Goal: Task Accomplishment & Management: Use online tool/utility

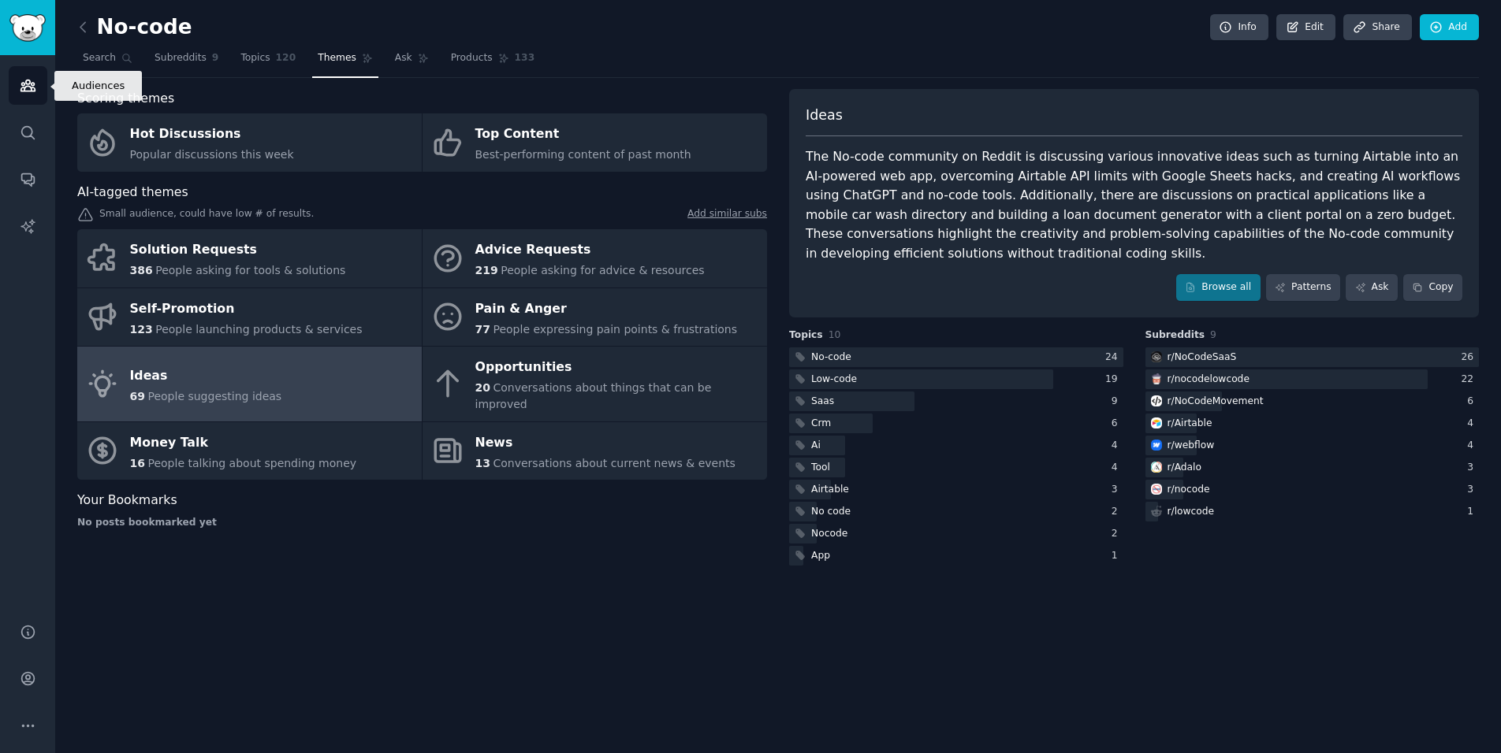
click at [25, 79] on icon "Sidebar" at bounding box center [28, 85] width 17 height 17
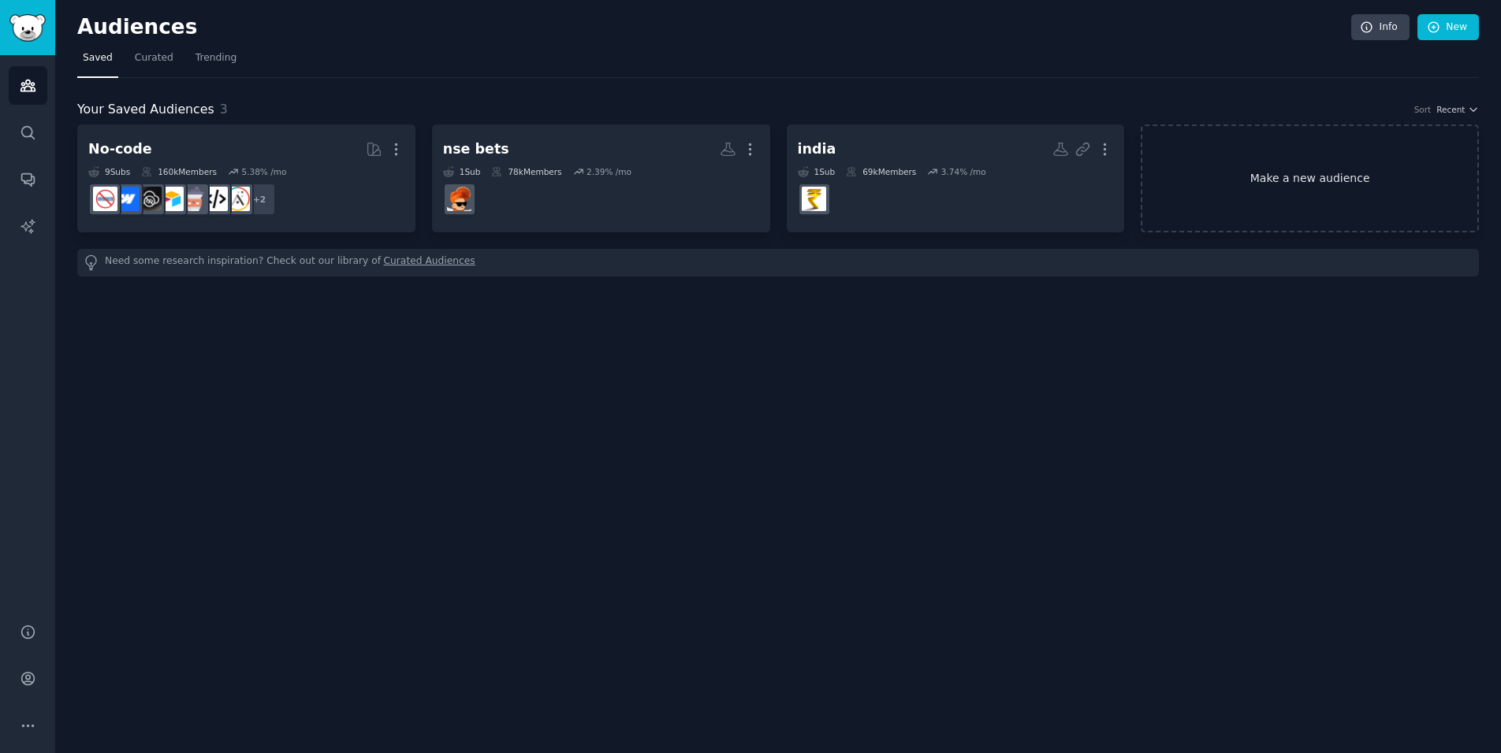
click at [1282, 173] on link "Make a new audience" at bounding box center [1309, 179] width 338 height 108
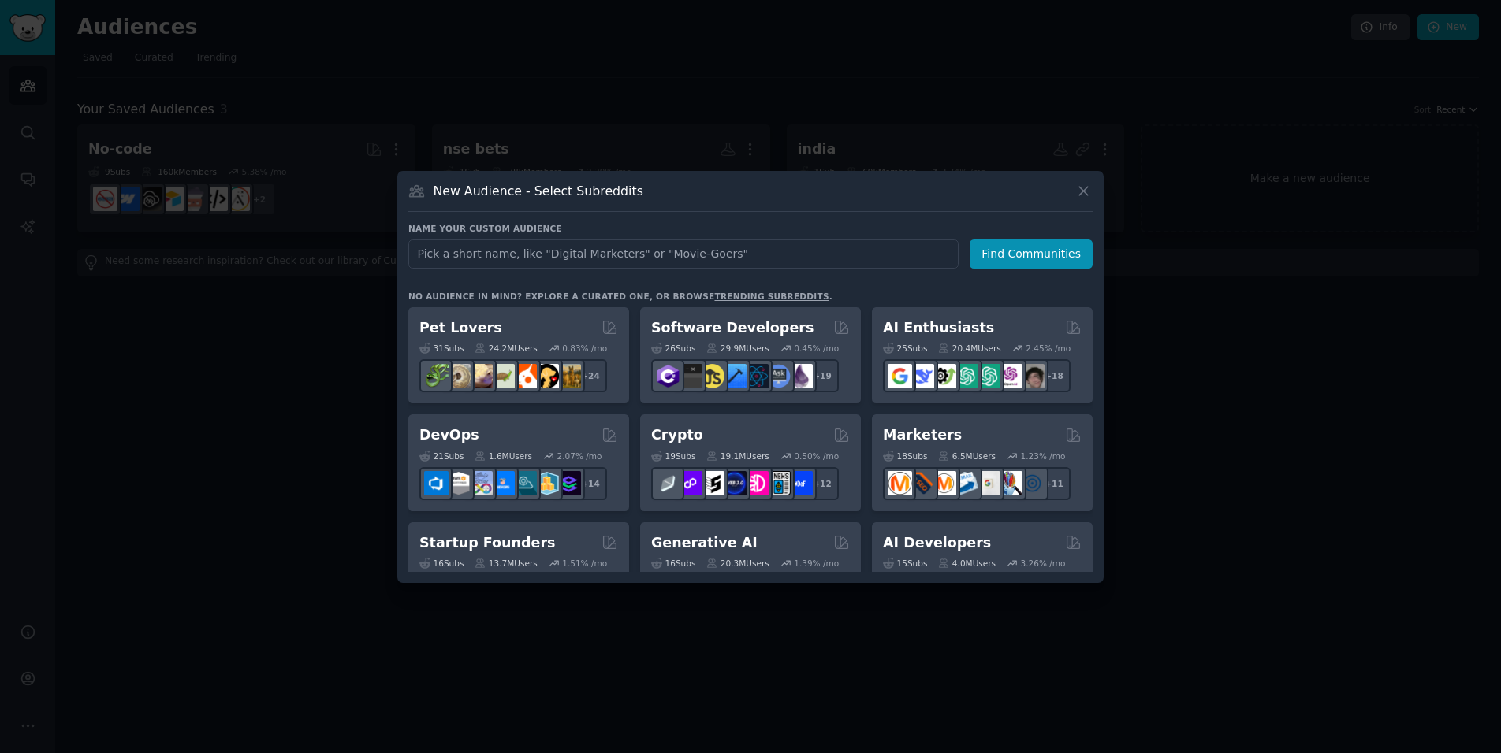
click at [570, 255] on input "text" at bounding box center [683, 254] width 550 height 29
paste input "r/CarsIndia"
type input "r/CarsIndia"
click at [1018, 258] on button "Find Communities" at bounding box center [1030, 254] width 123 height 29
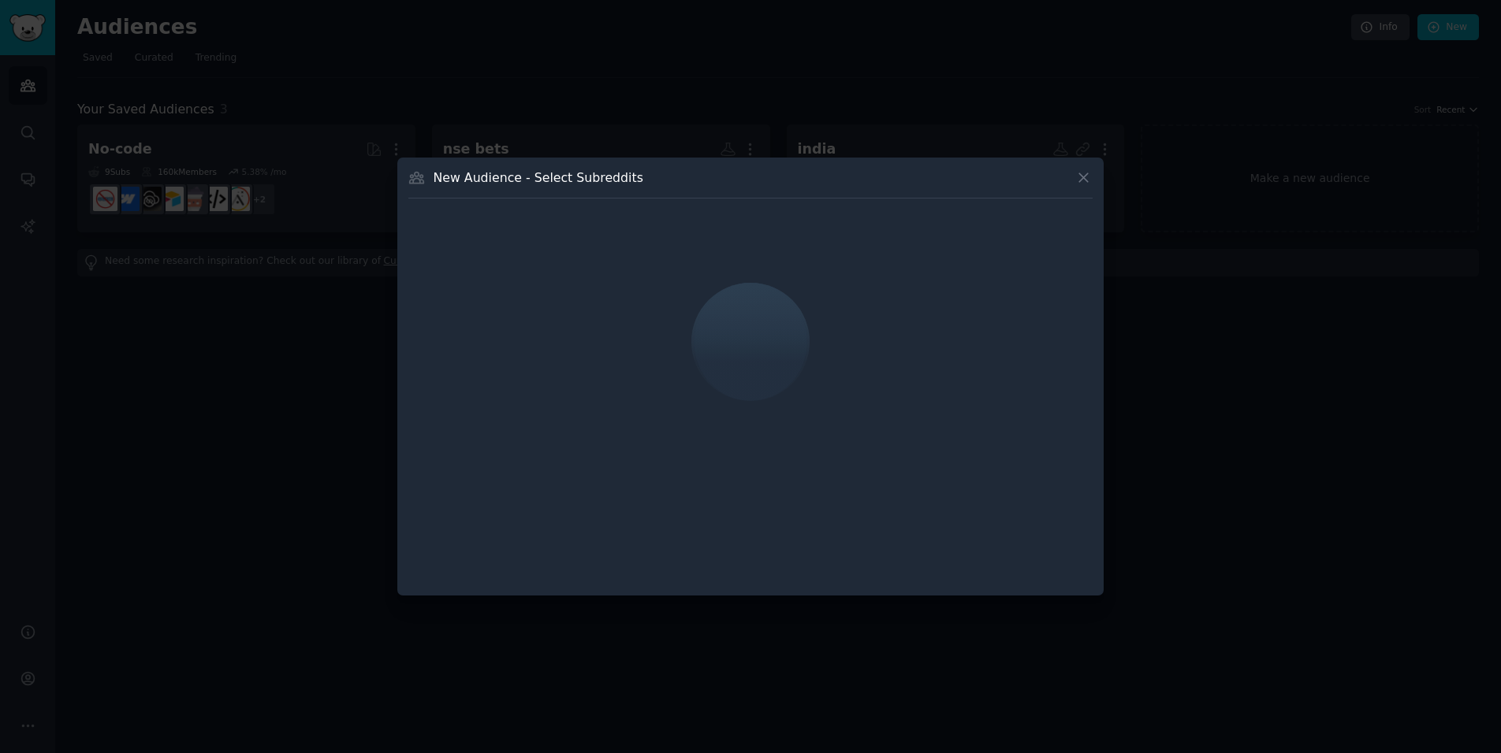
click at [701, 289] on div at bounding box center [750, 342] width 684 height 265
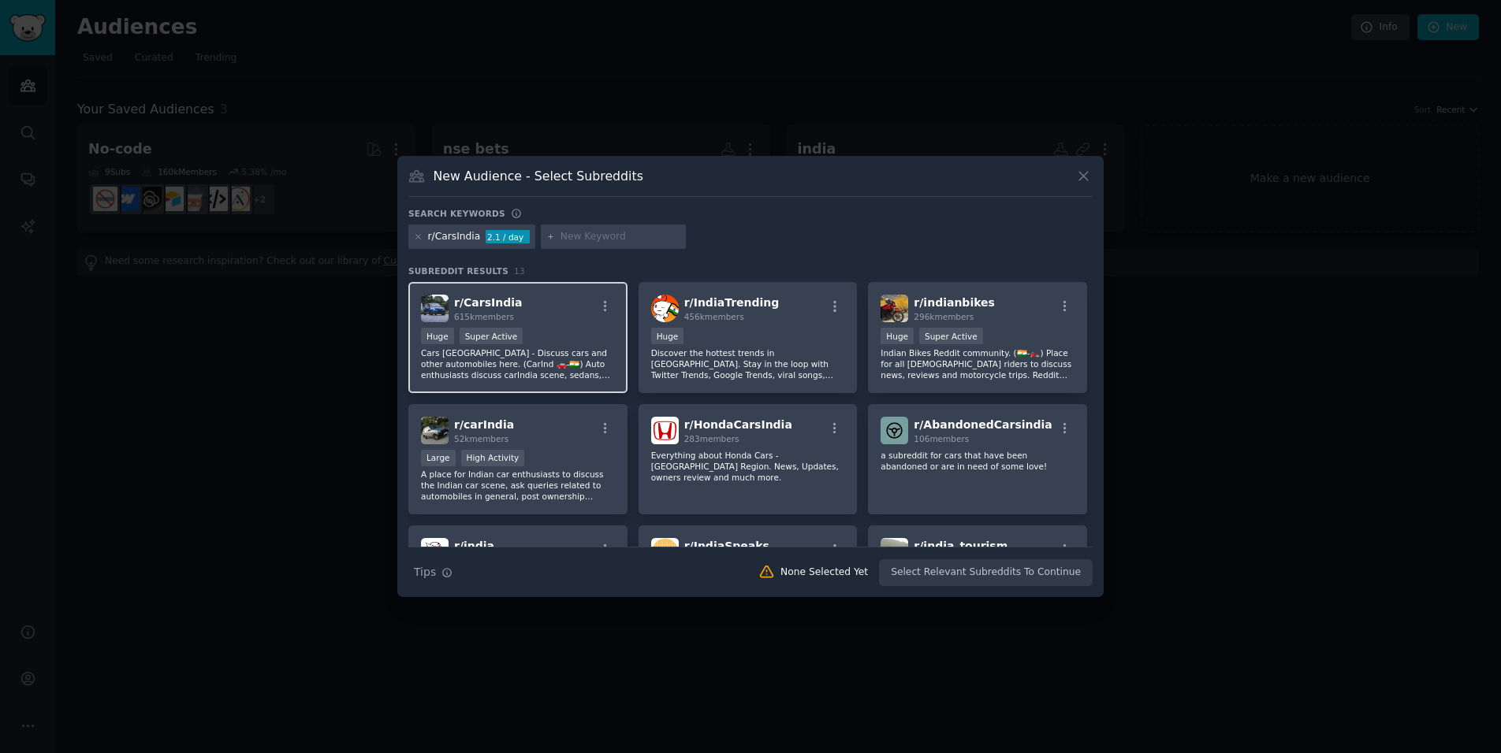
click at [584, 322] on div "r/ CarsIndia 615k members" at bounding box center [518, 309] width 194 height 28
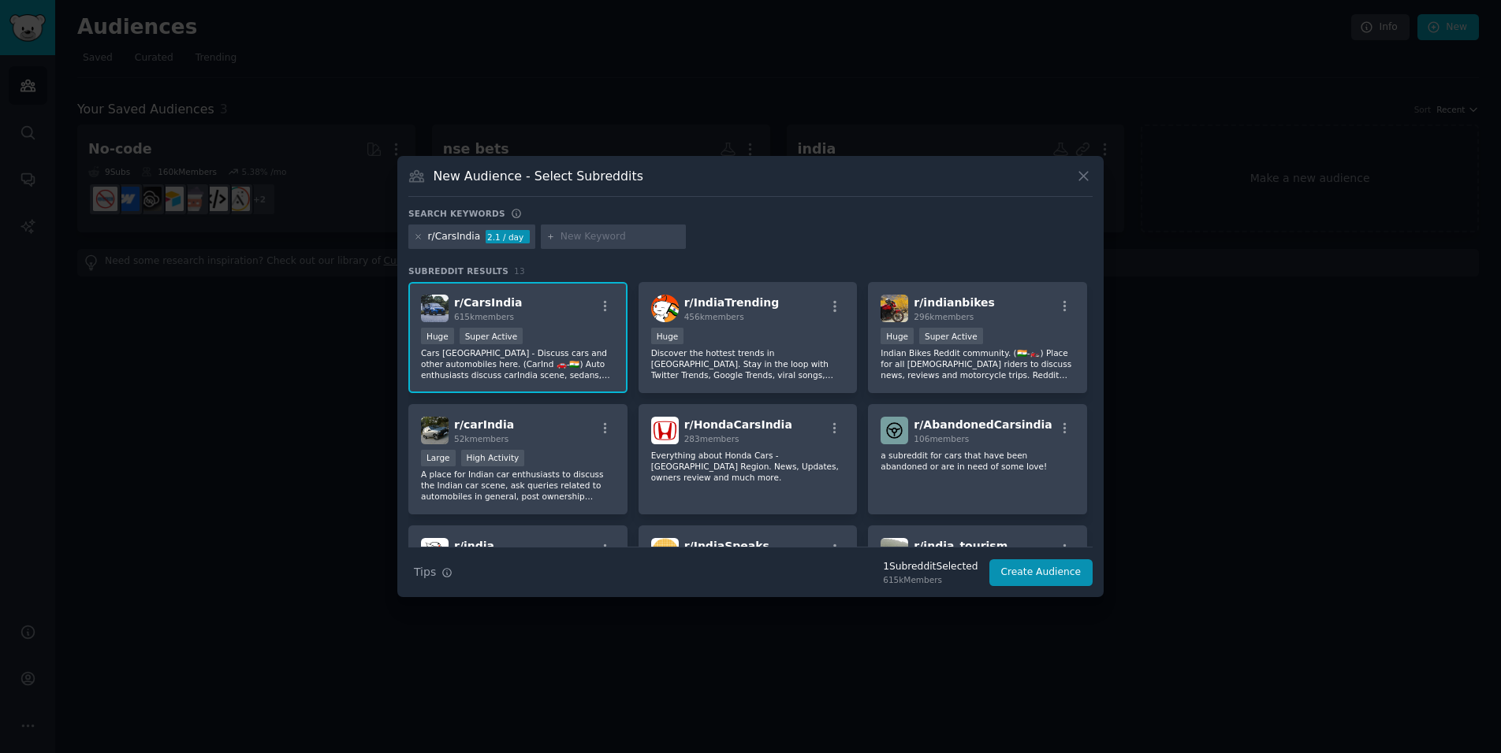
click at [597, 232] on input "text" at bounding box center [620, 237] width 120 height 14
paste input "r/MechanicAdviceIndia"
type input "r/MechanicAdviceIndia"
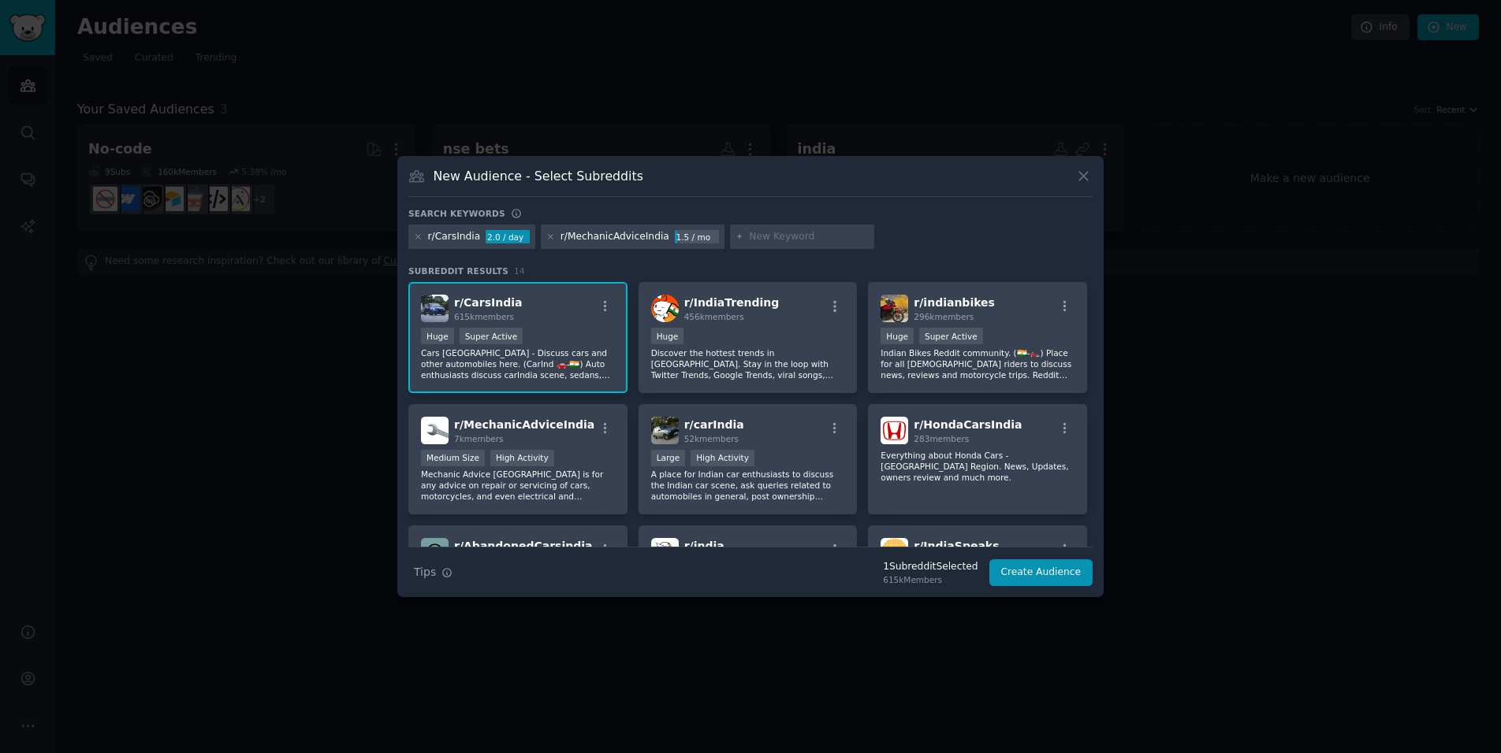
click at [730, 238] on div at bounding box center [802, 237] width 145 height 25
click at [752, 238] on input "text" at bounding box center [809, 237] width 120 height 14
click at [549, 237] on icon at bounding box center [551, 237] width 4 height 4
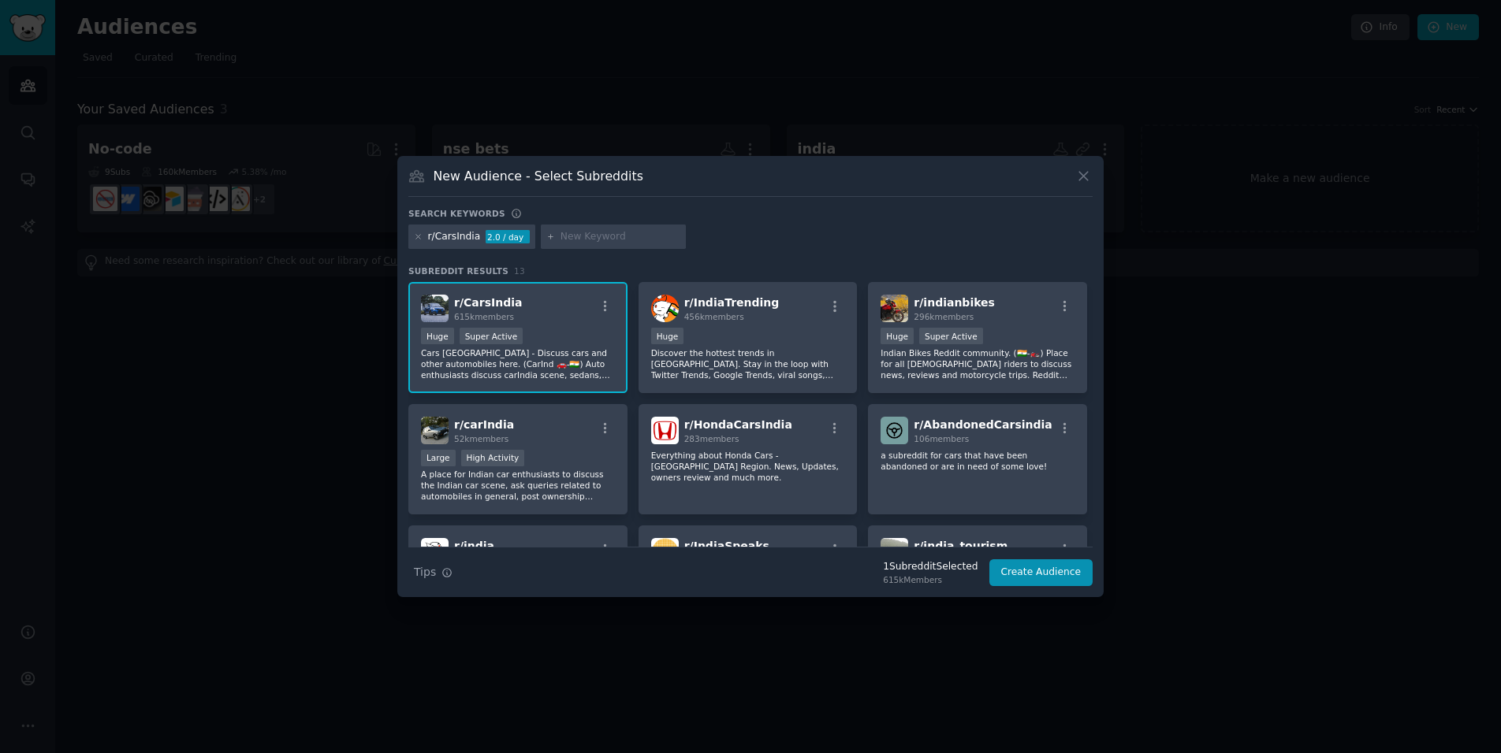
click at [607, 237] on input "text" at bounding box center [620, 237] width 120 height 14
click at [1058, 580] on button "Create Audience" at bounding box center [1041, 573] width 104 height 27
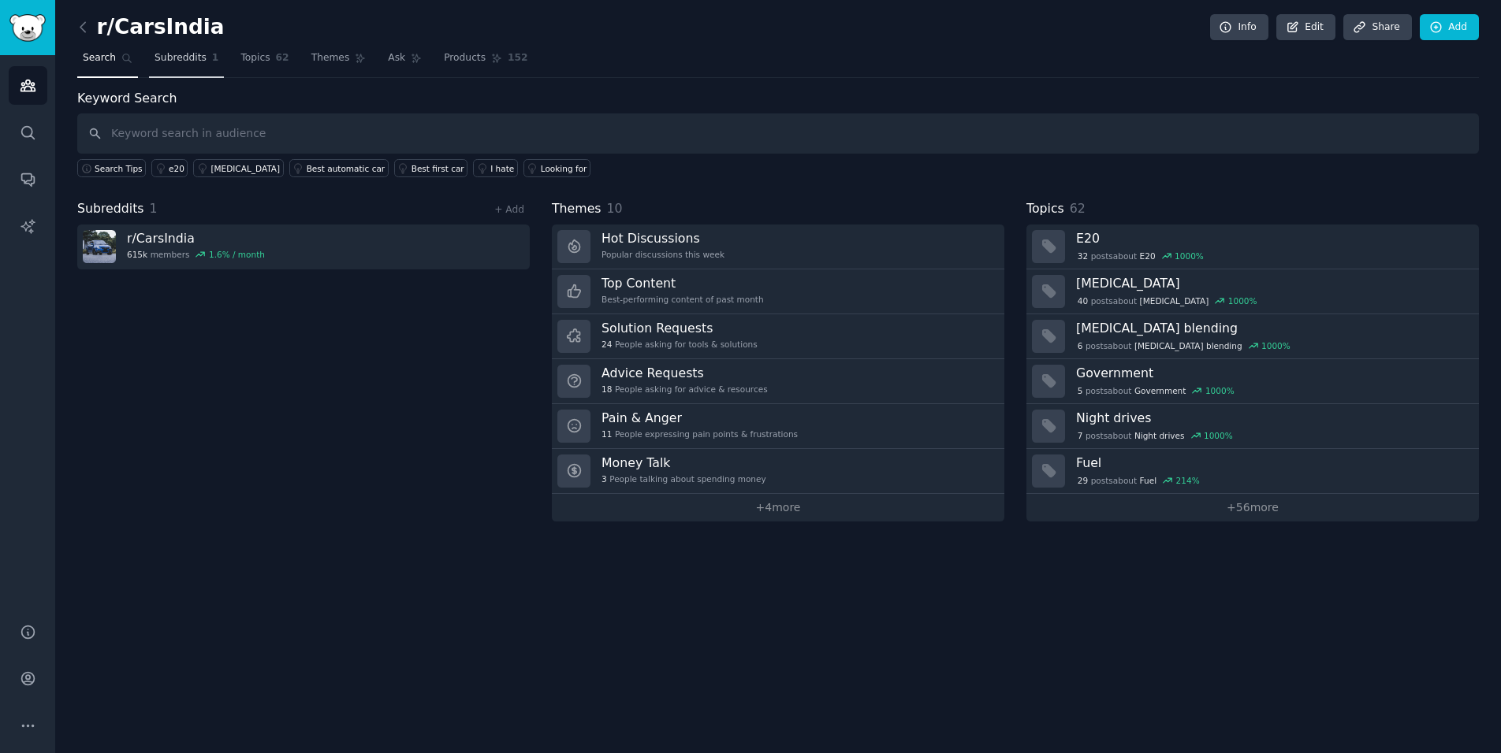
click at [177, 53] on span "Subreddits" at bounding box center [180, 58] width 52 height 14
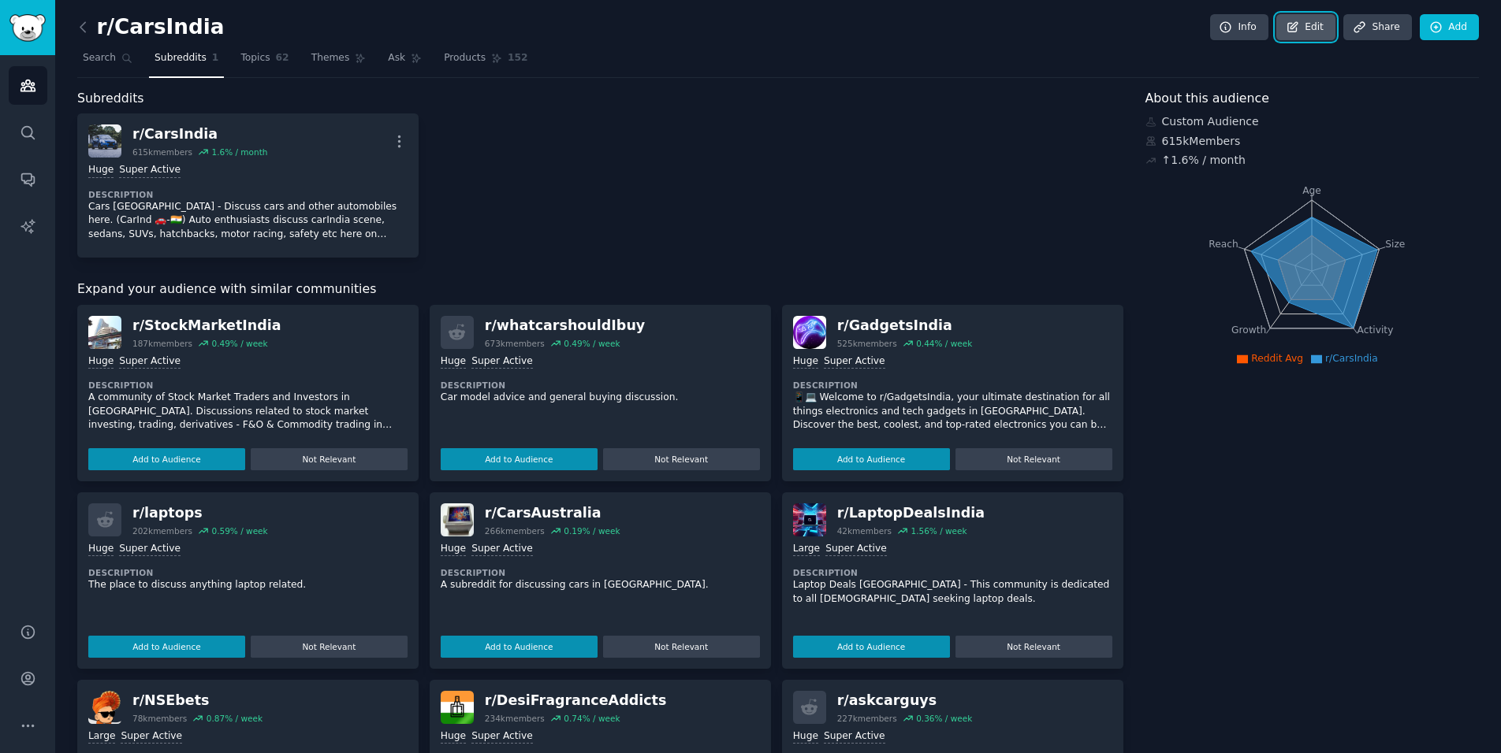
click at [1320, 25] on link "Edit" at bounding box center [1305, 27] width 59 height 27
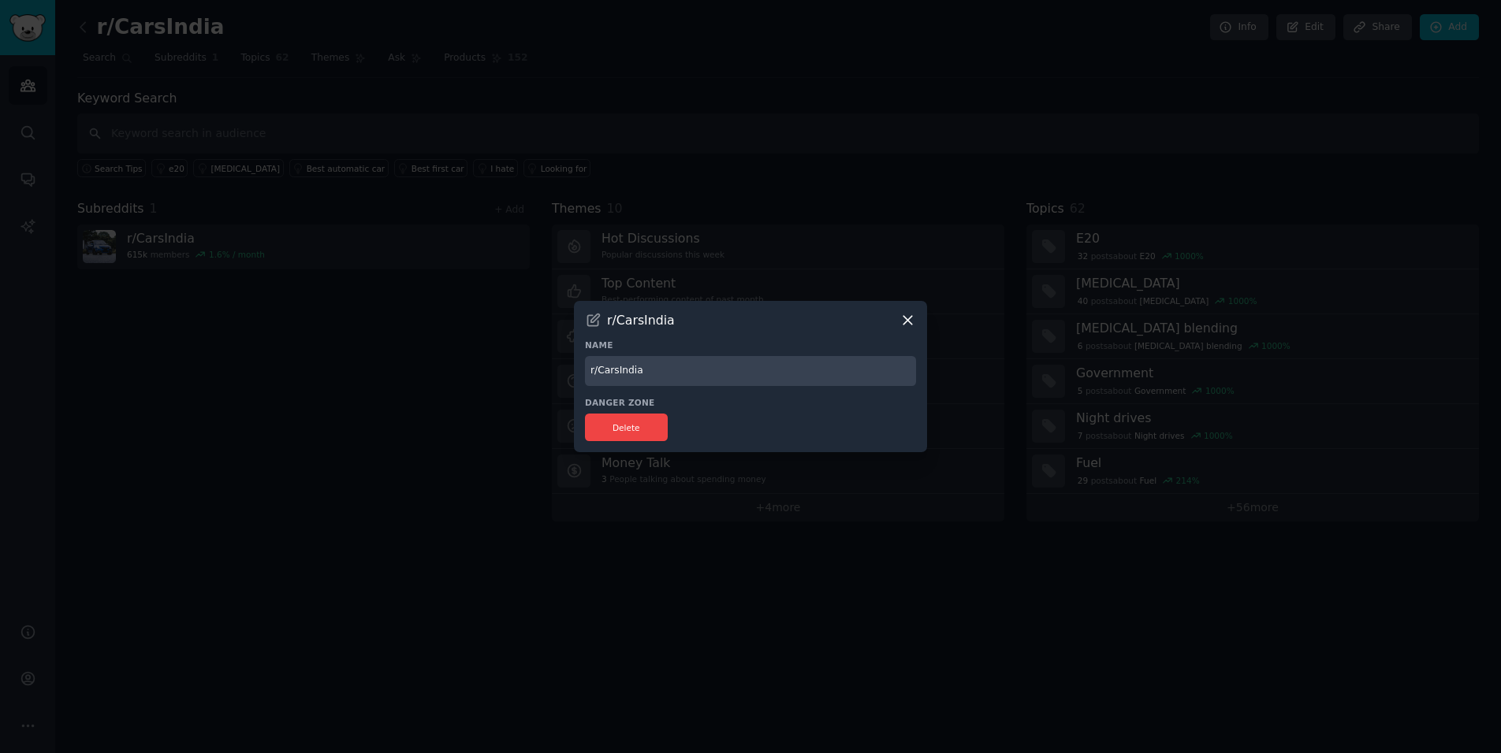
click at [906, 321] on icon at bounding box center [907, 320] width 9 height 9
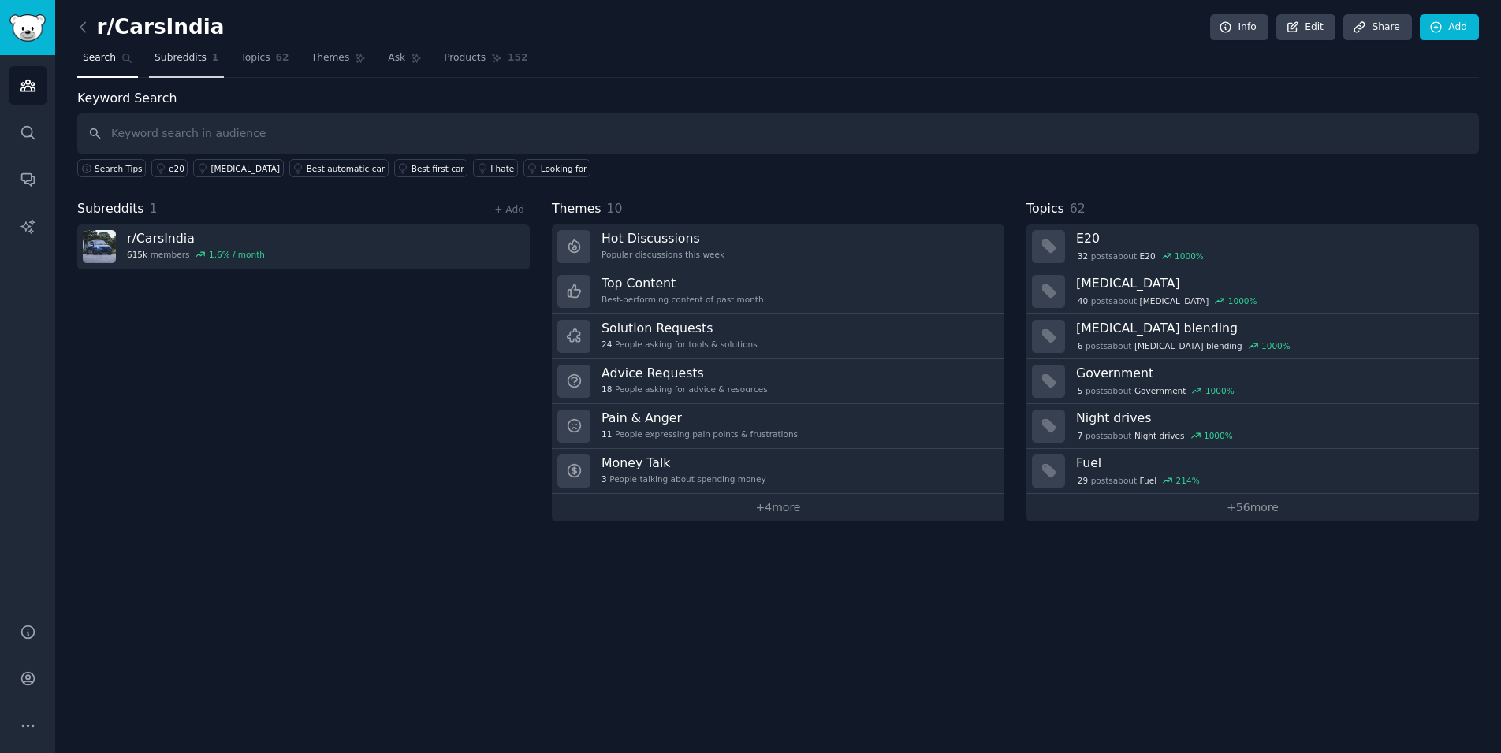
click at [176, 61] on span "Subreddits" at bounding box center [180, 58] width 52 height 14
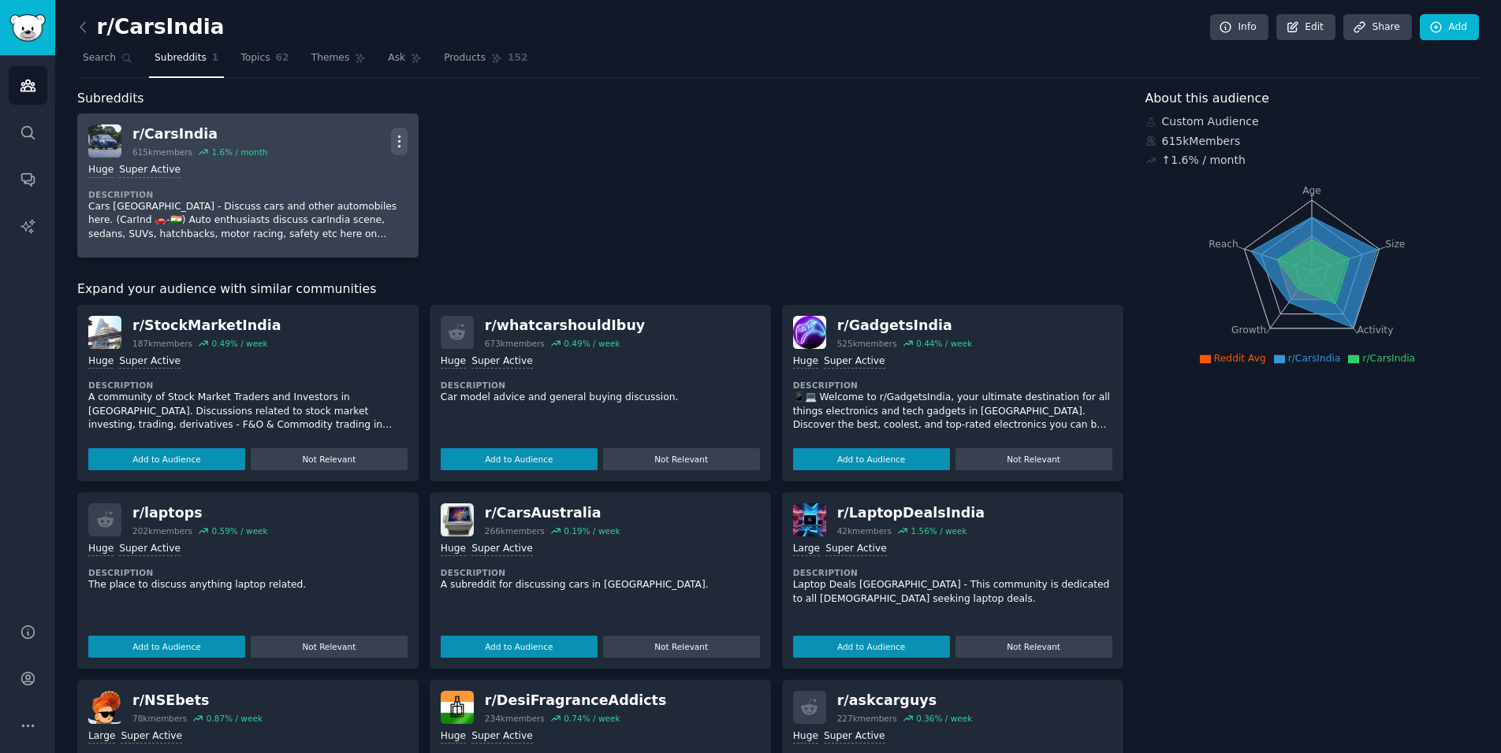
click at [398, 140] on icon "button" at bounding box center [399, 141] width 17 height 17
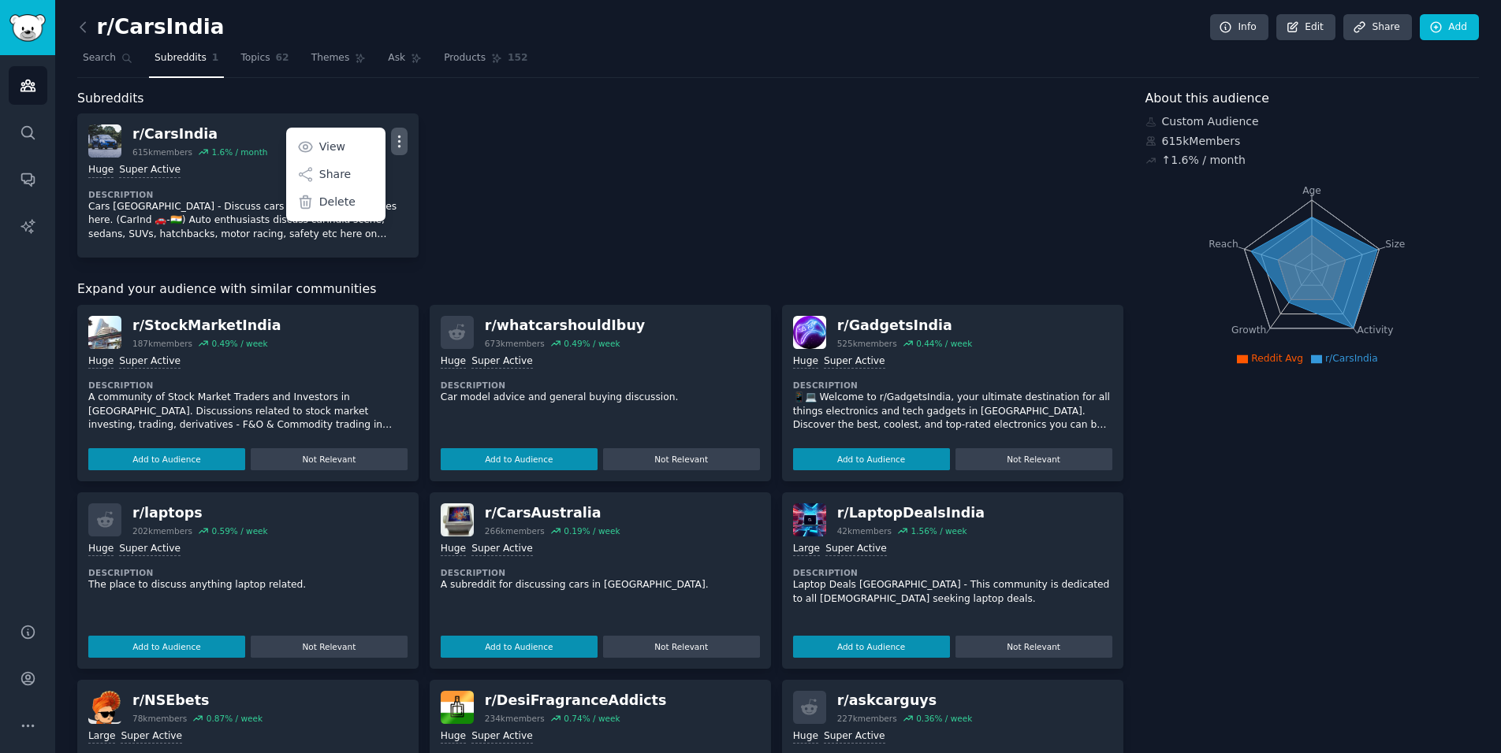
click at [501, 151] on div "r/ CarsIndia 615k members 1.6 % / month More View Share Delete Huge Super Activ…" at bounding box center [600, 185] width 1046 height 144
click at [109, 61] on span "Search" at bounding box center [99, 58] width 33 height 14
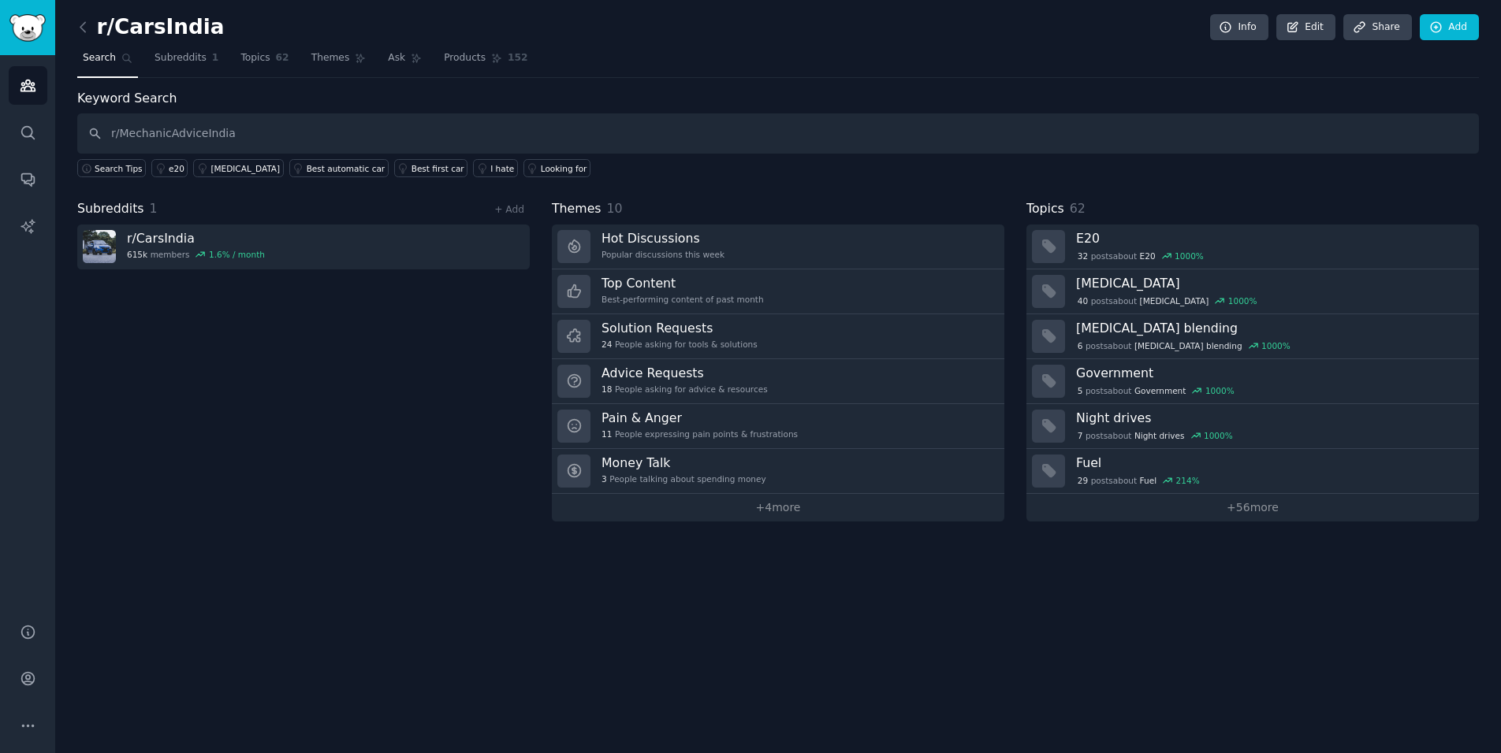
type input "r/MechanicAdviceIndia"
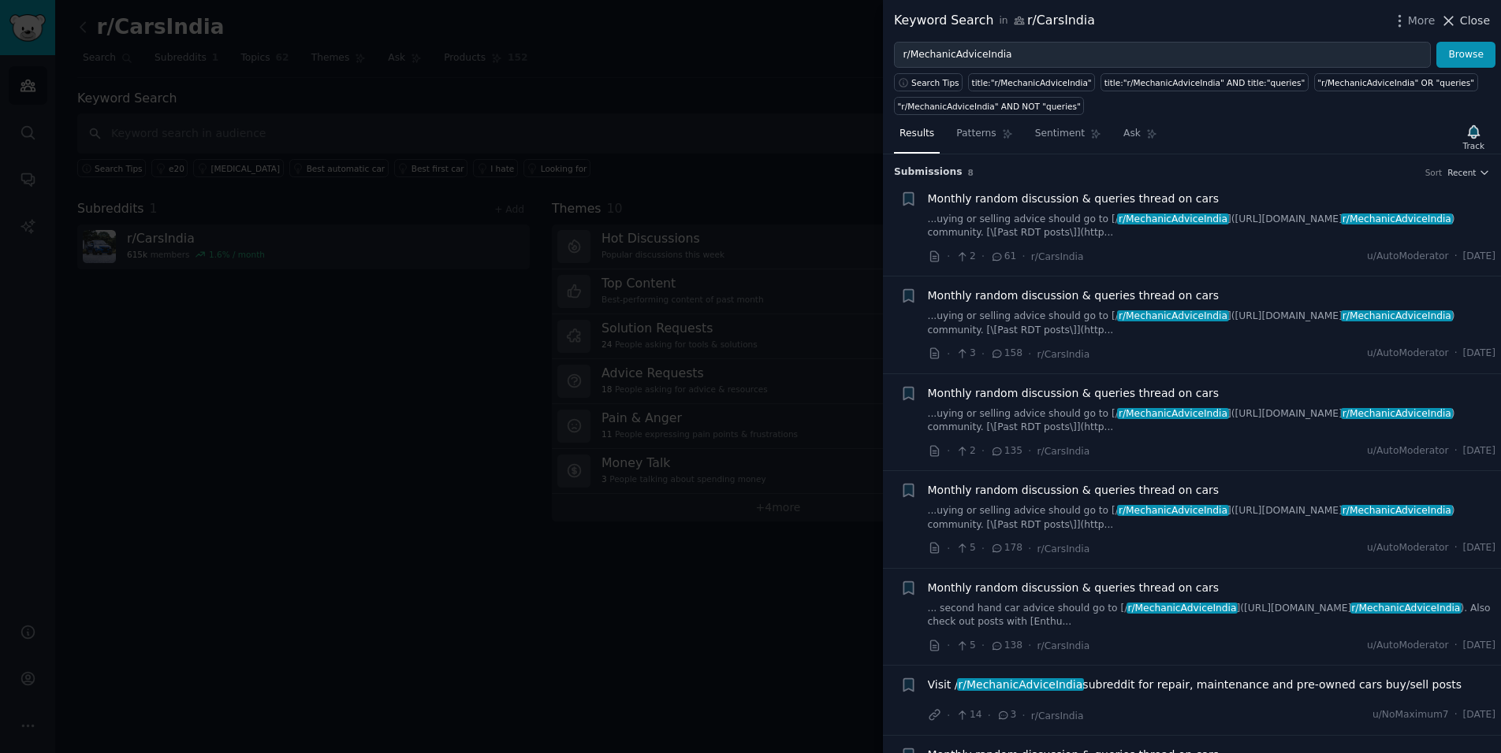
click at [1462, 24] on span "Close" at bounding box center [1475, 21] width 30 height 17
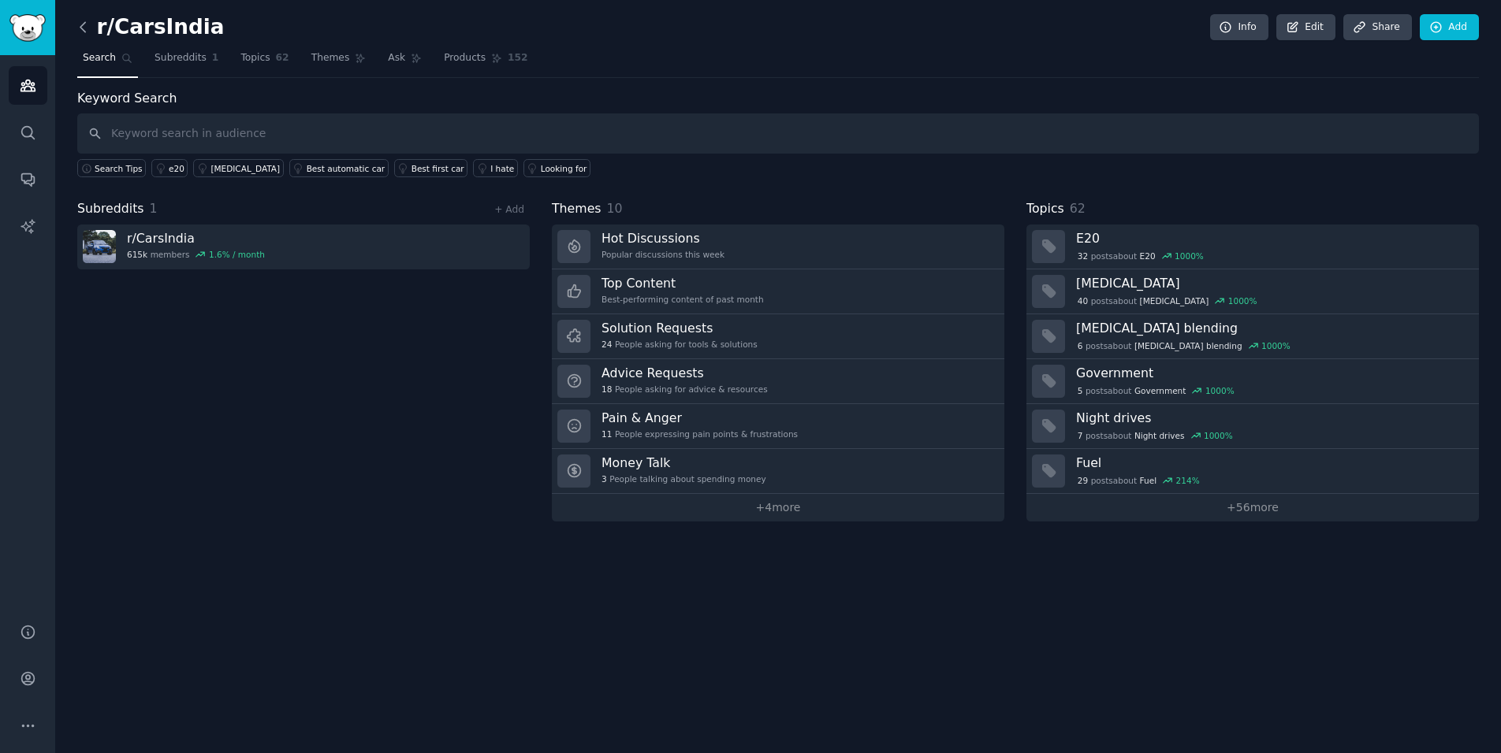
click at [78, 24] on icon at bounding box center [83, 27] width 17 height 17
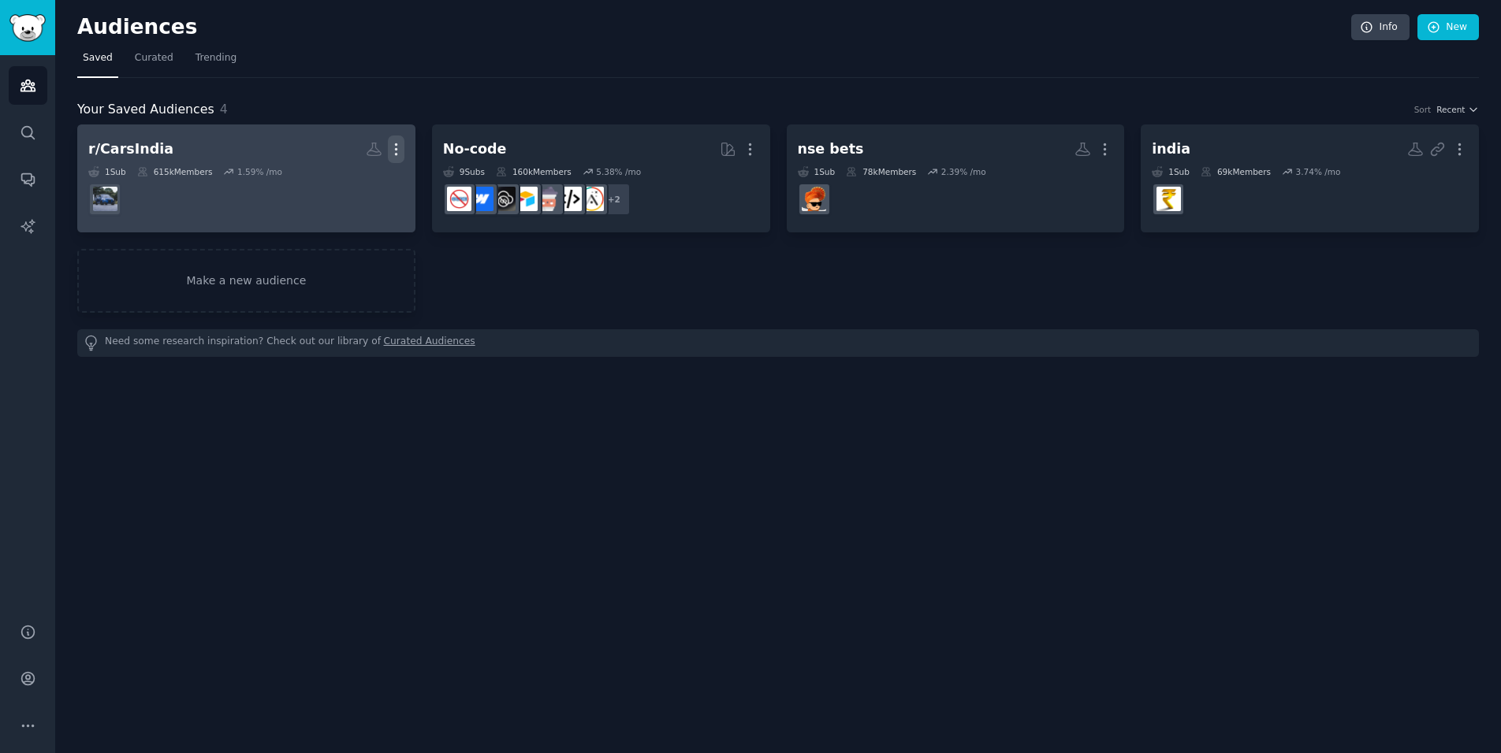
click at [397, 148] on icon "button" at bounding box center [396, 149] width 17 height 17
click at [358, 150] on p "View" at bounding box center [348, 155] width 26 height 17
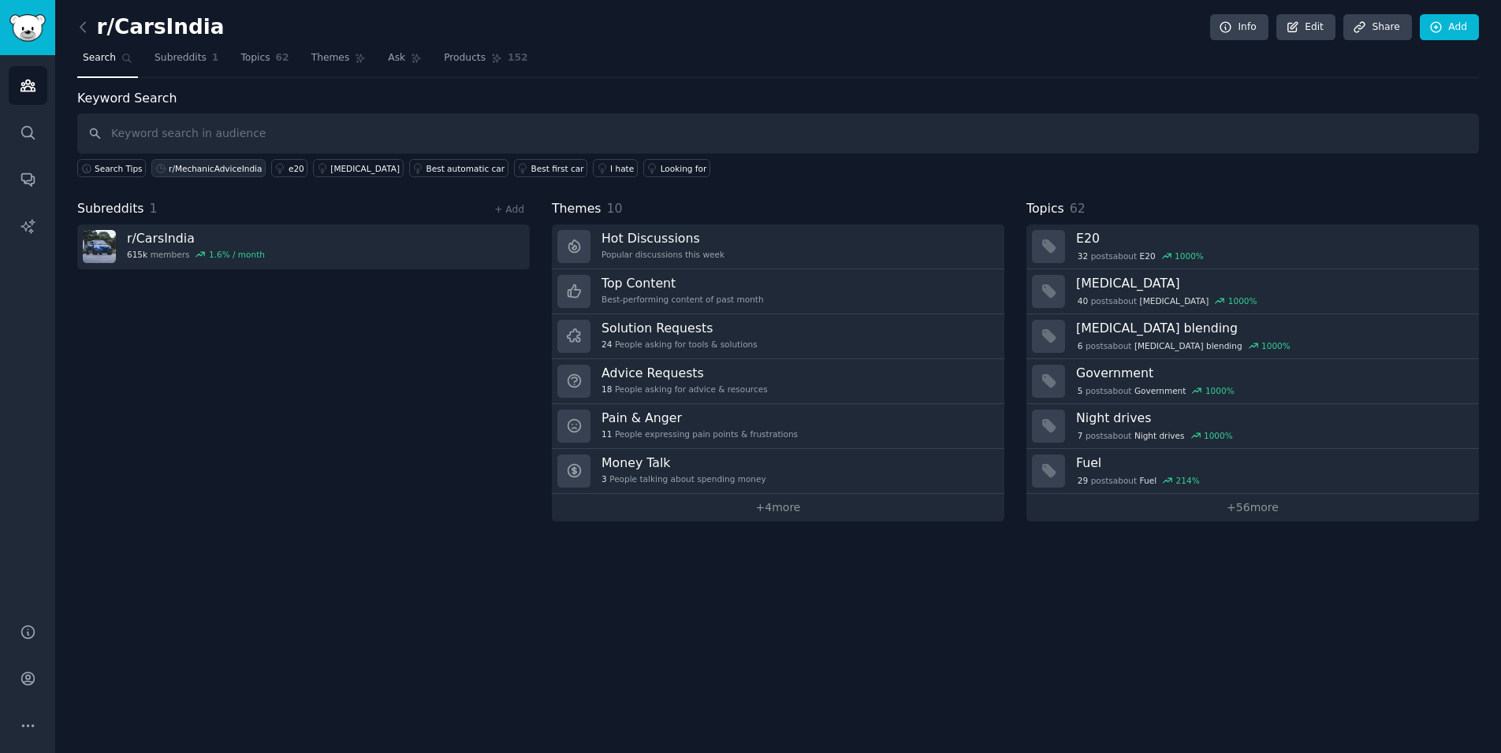
click at [207, 172] on div "r/MechanicAdviceIndia" at bounding box center [215, 168] width 93 height 11
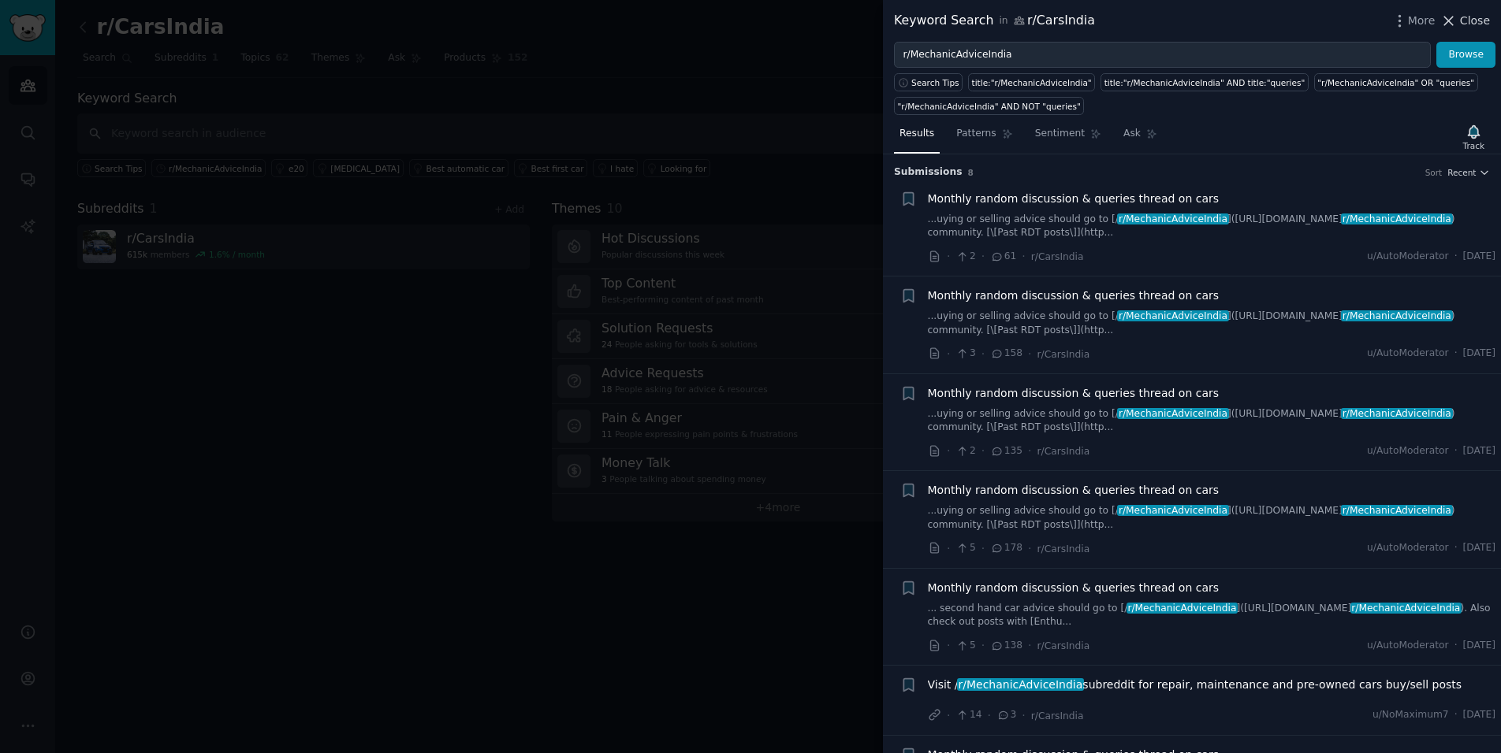
click at [1448, 28] on icon at bounding box center [1448, 21] width 17 height 17
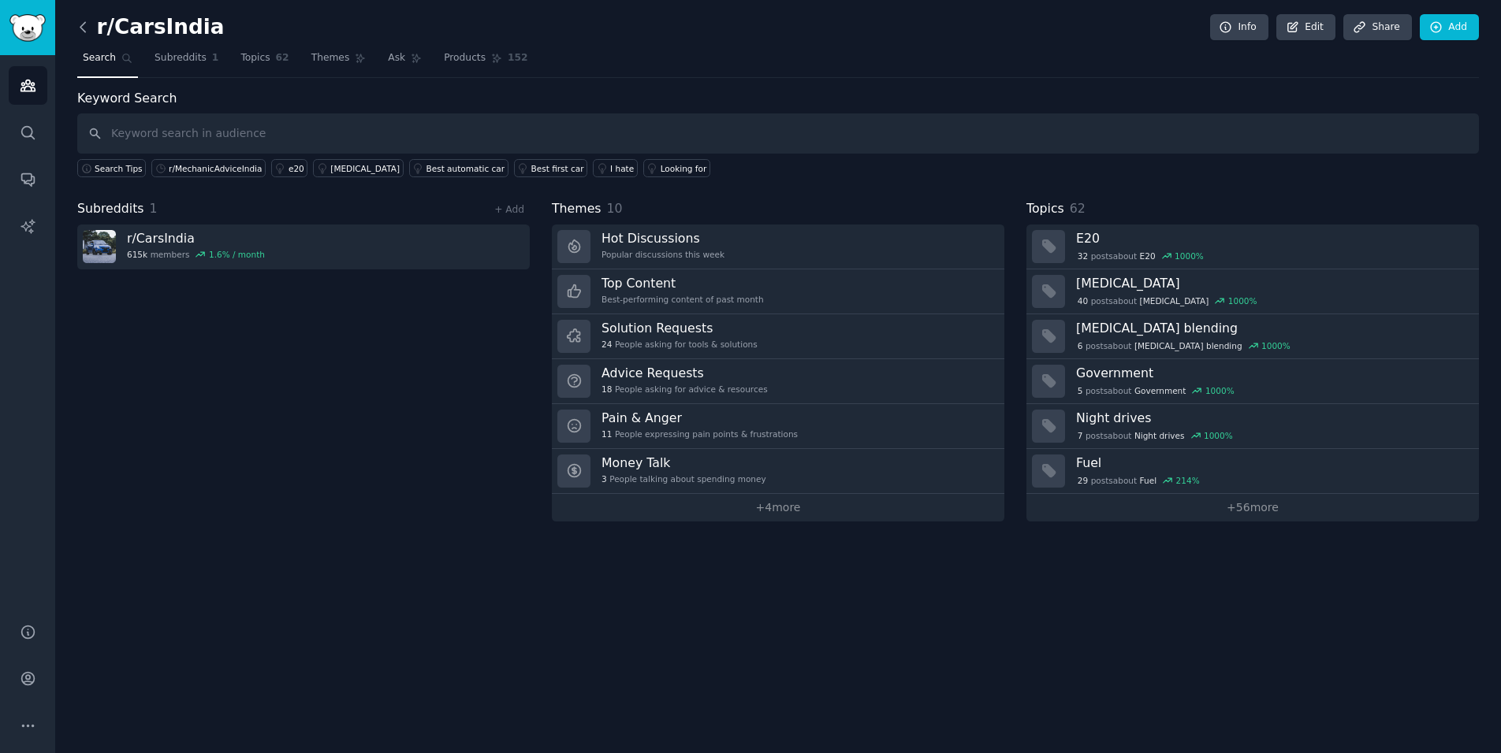
click at [80, 32] on icon at bounding box center [83, 27] width 17 height 17
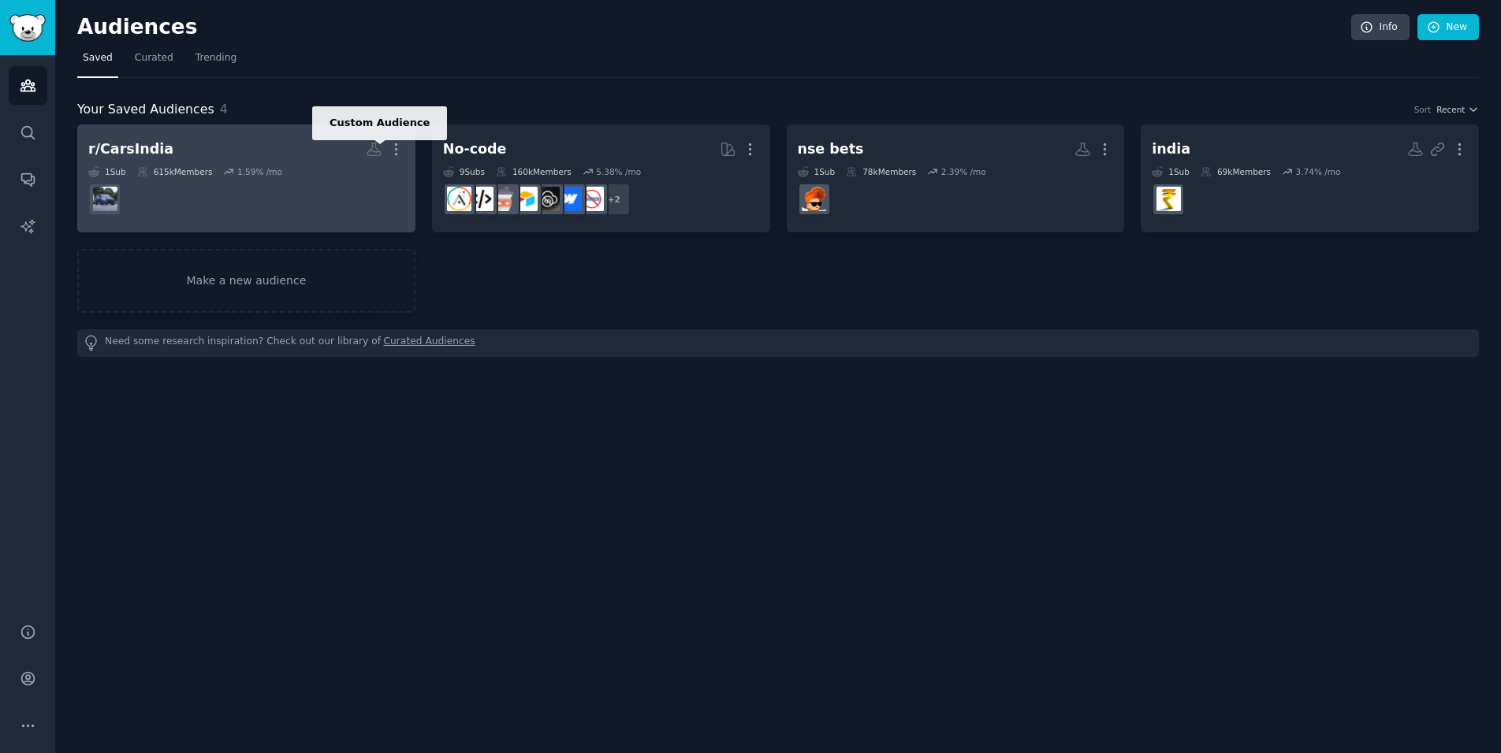
click at [375, 147] on icon at bounding box center [373, 149] width 13 height 13
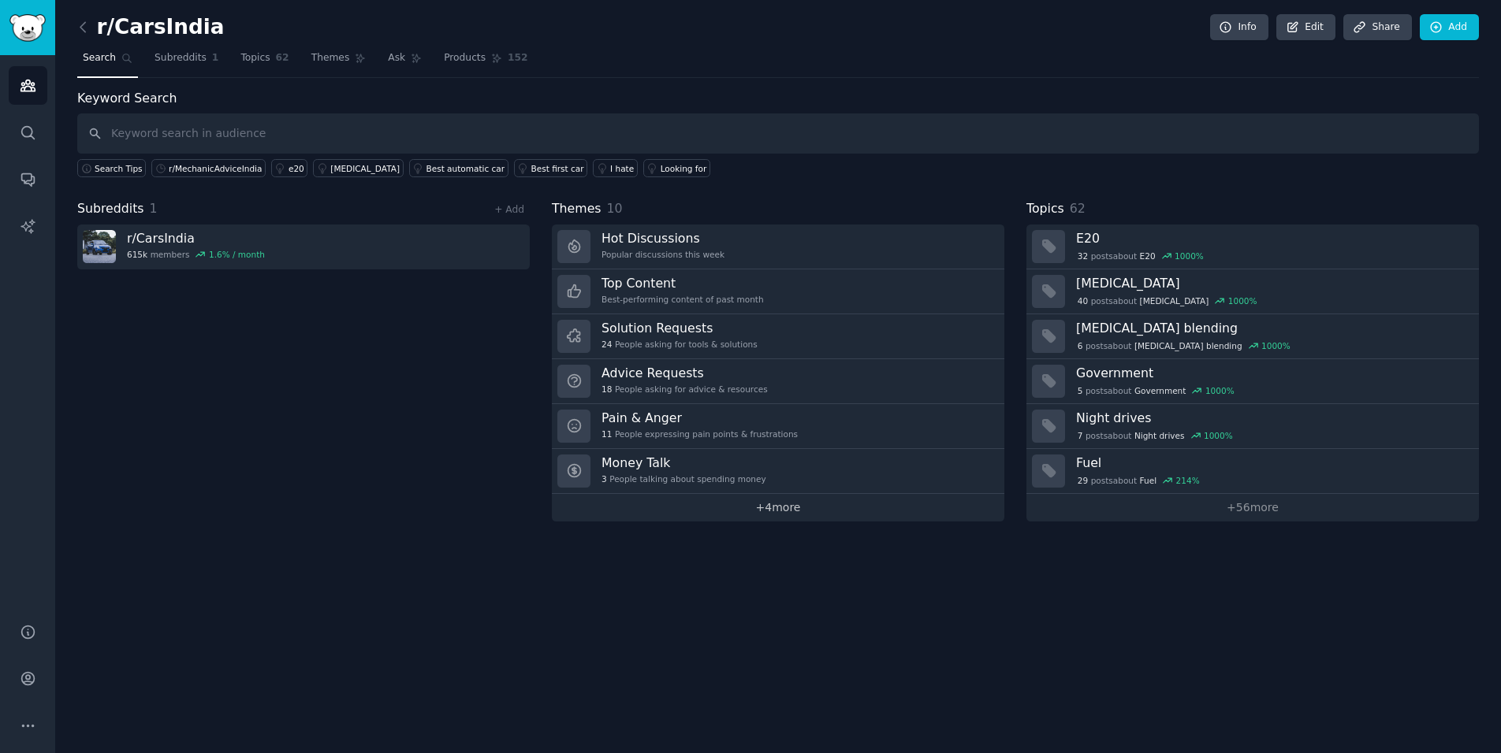
click at [626, 501] on link "+ 4 more" at bounding box center [778, 508] width 452 height 28
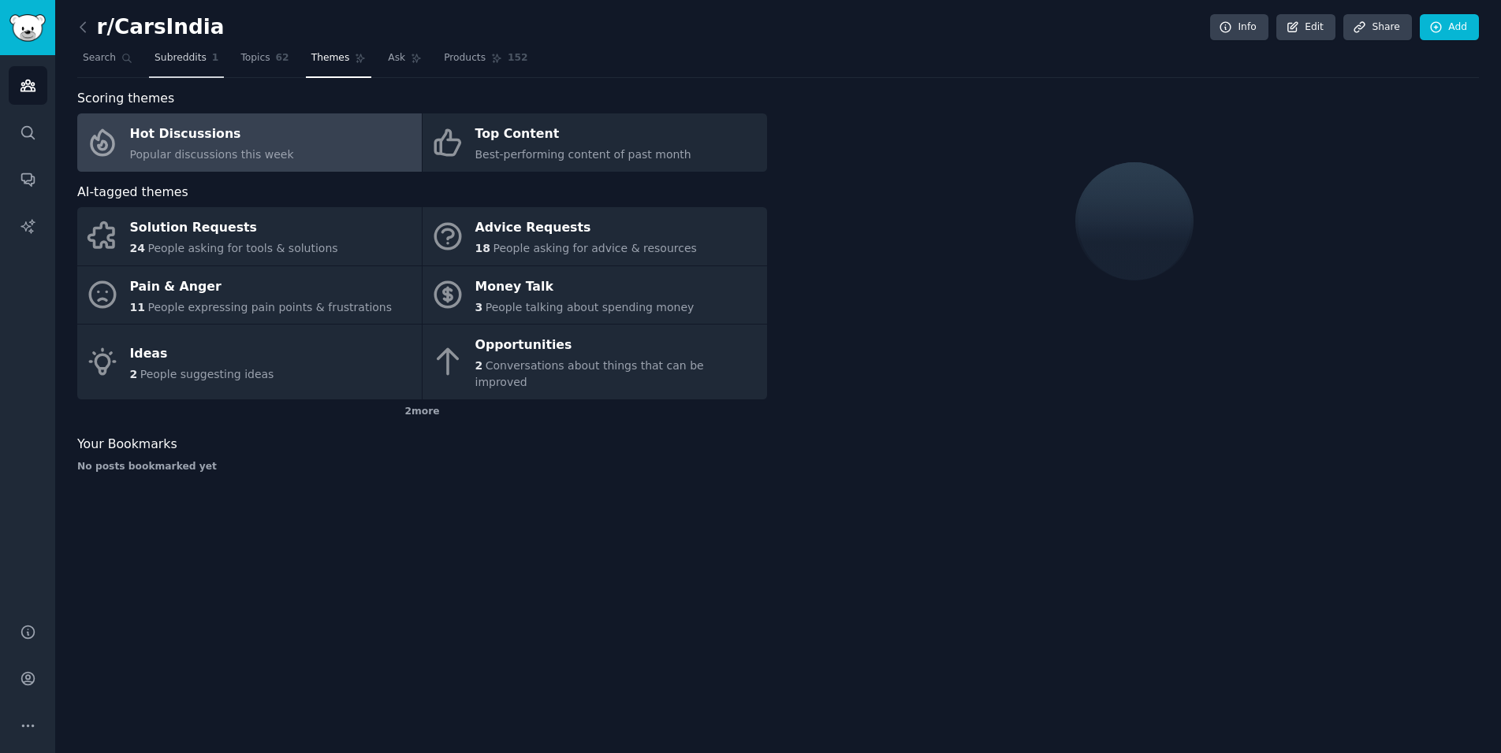
click at [176, 57] on span "Subreddits" at bounding box center [180, 58] width 52 height 14
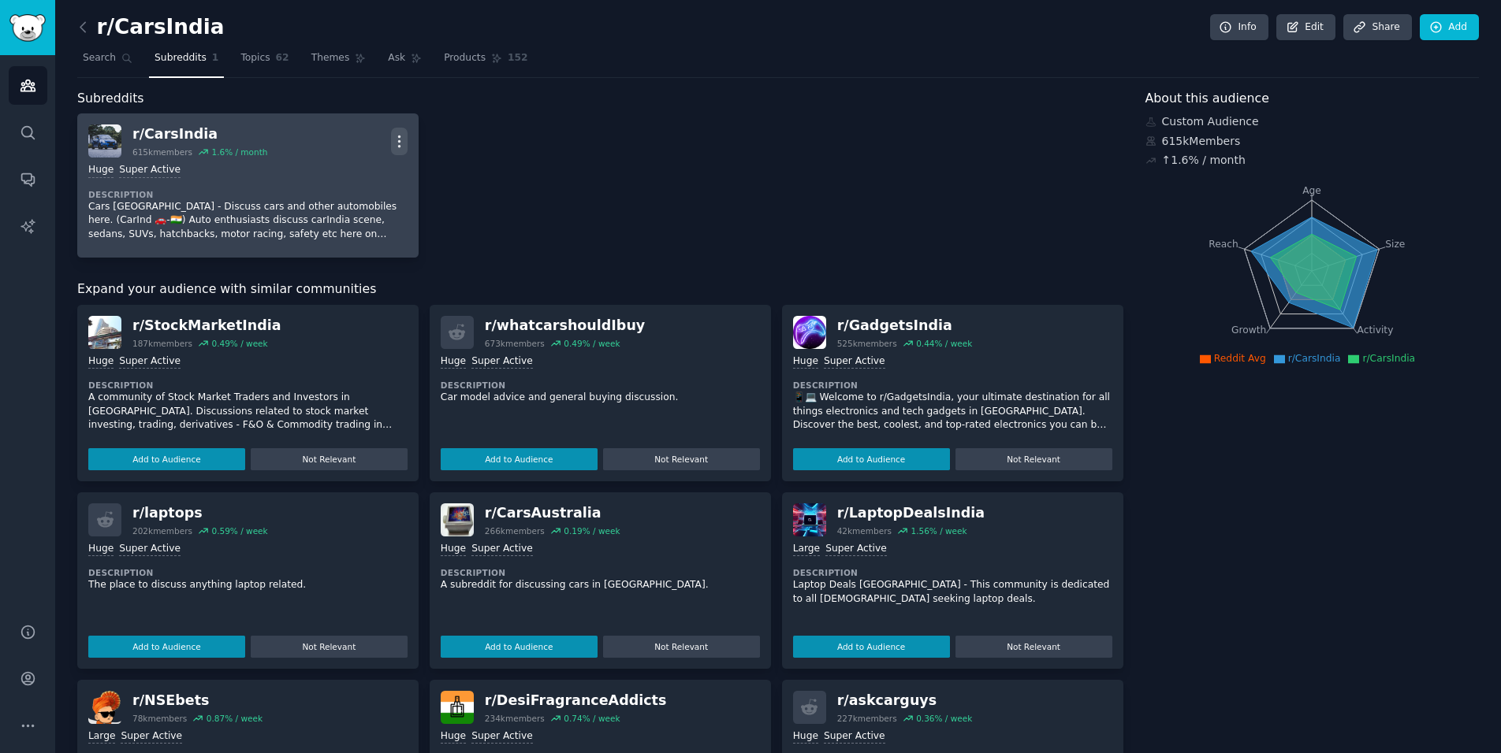
click at [402, 146] on icon "button" at bounding box center [399, 141] width 17 height 17
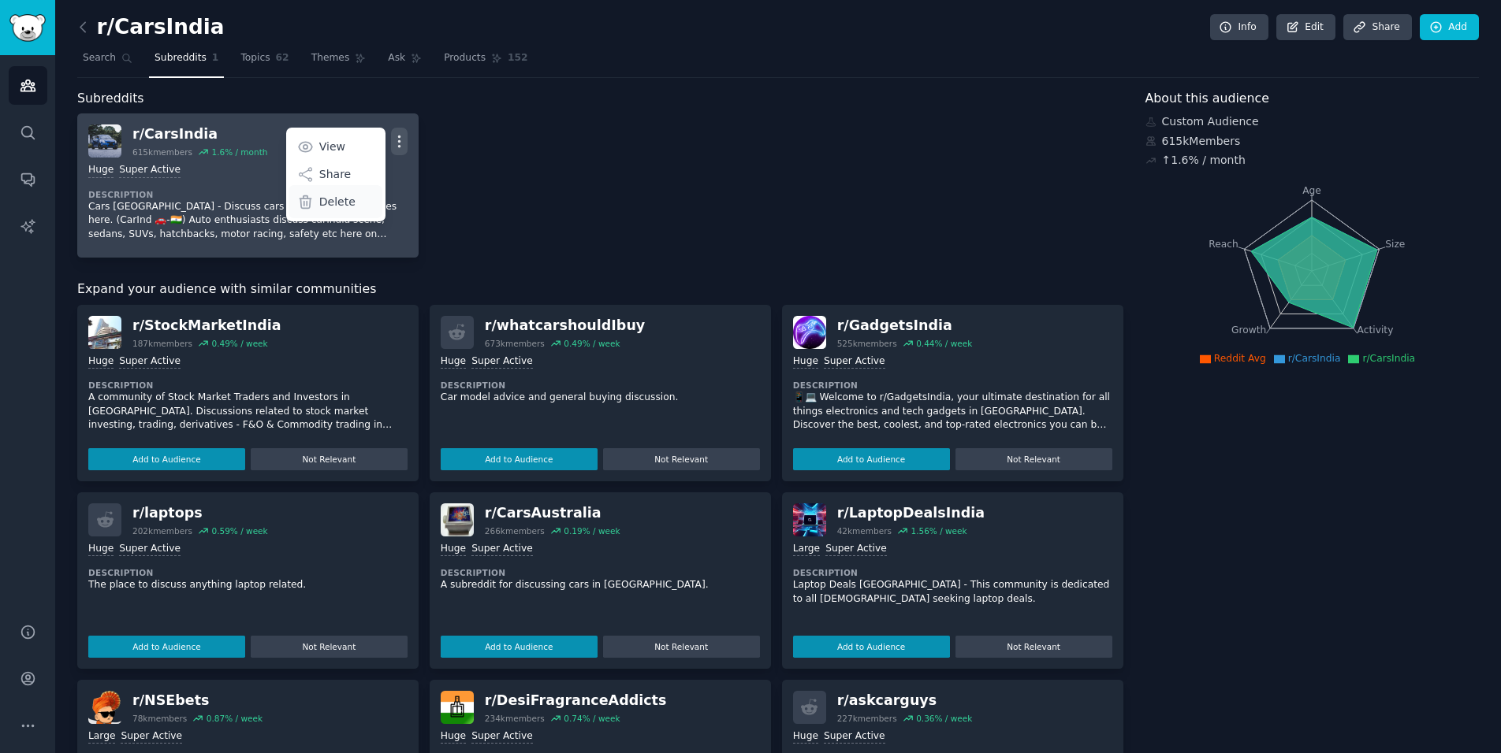
click at [326, 207] on p "Delete" at bounding box center [337, 202] width 36 height 17
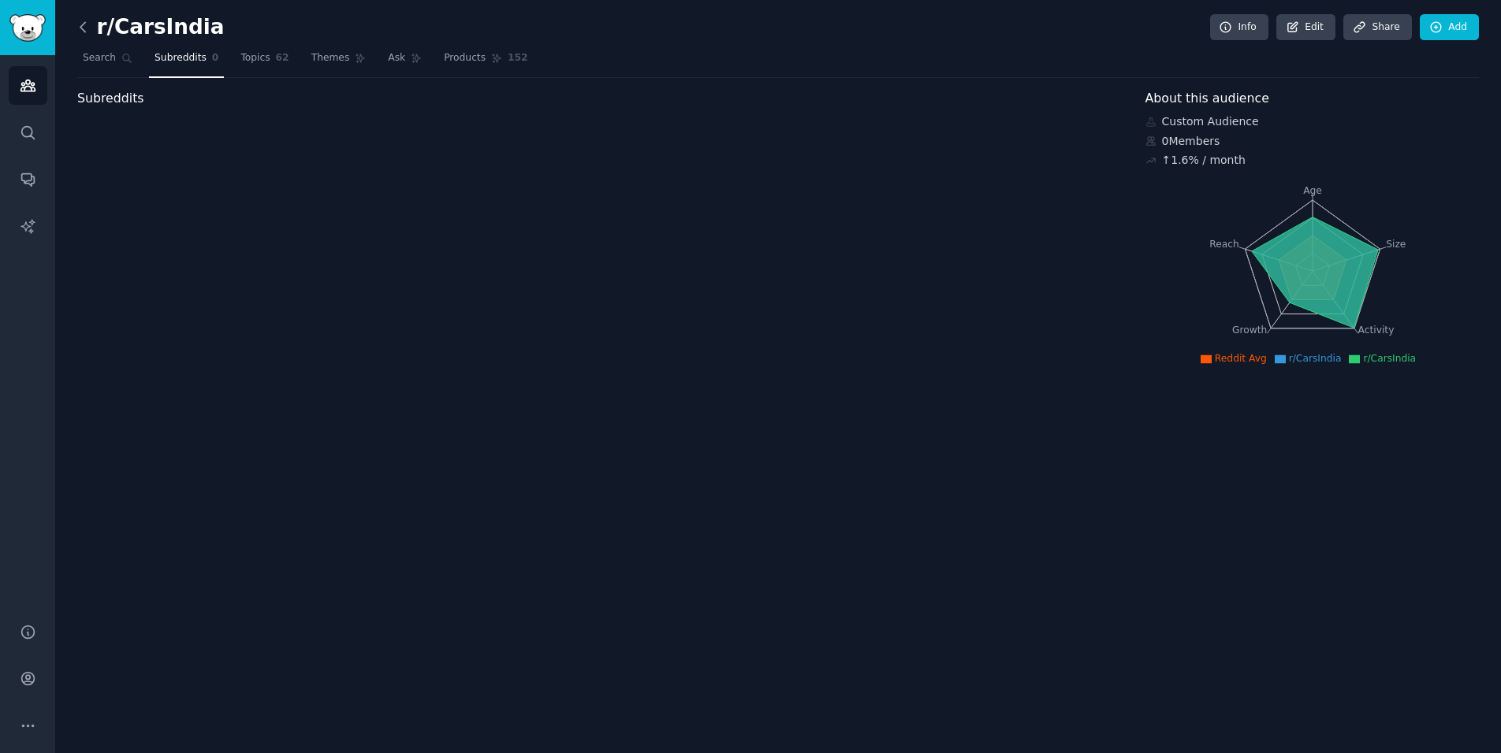
click at [84, 24] on icon at bounding box center [83, 27] width 17 height 17
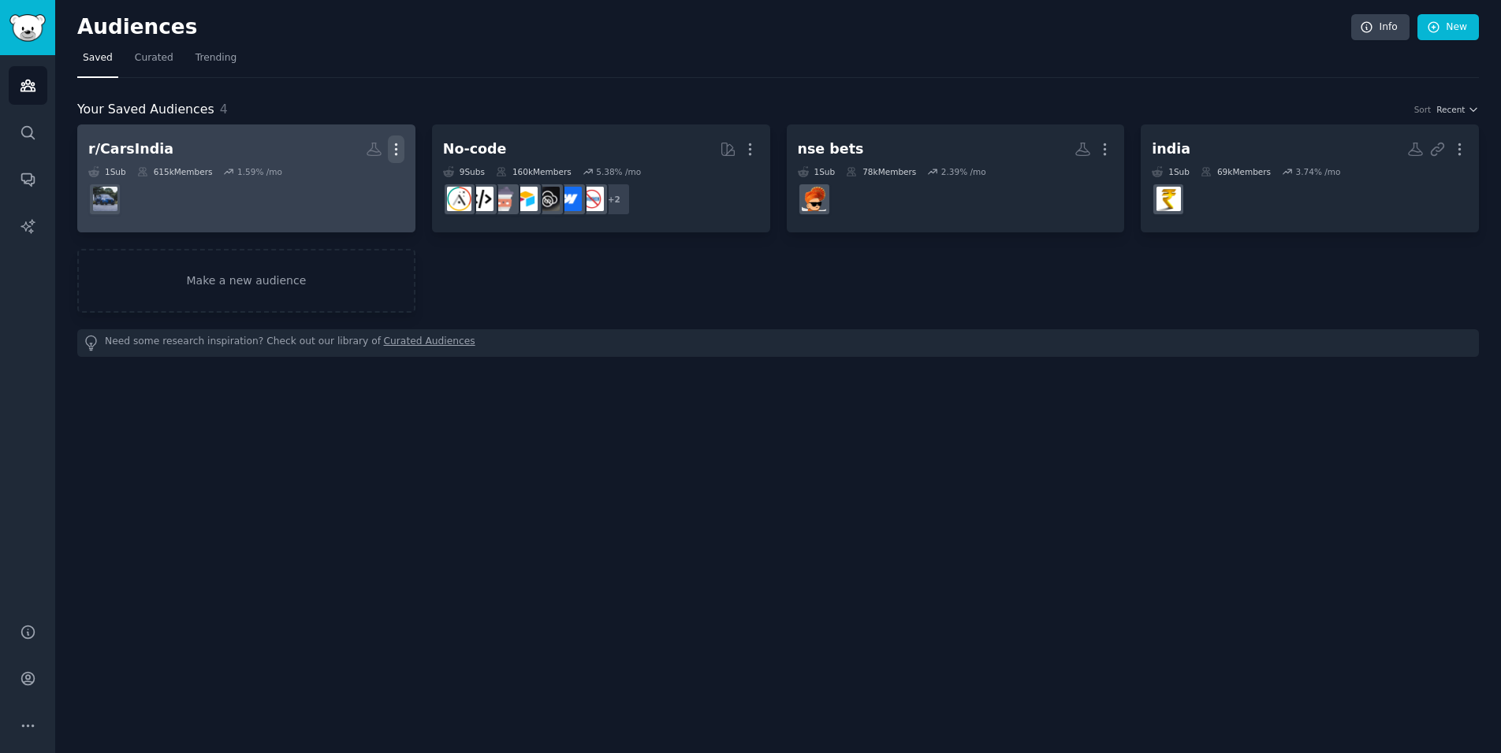
click at [399, 144] on icon "button" at bounding box center [396, 149] width 17 height 17
click at [356, 174] on p "Delete" at bounding box center [353, 182] width 36 height 17
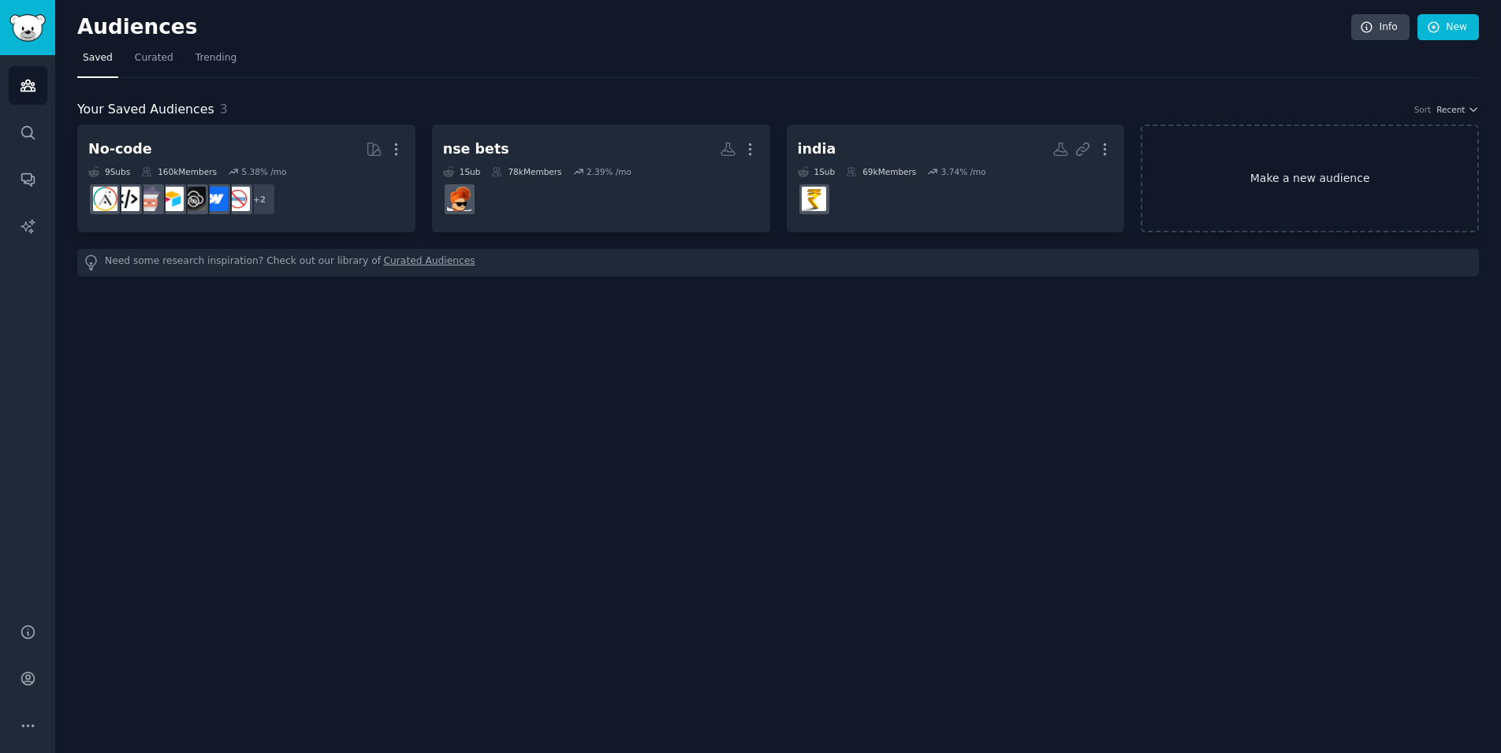
click at [1326, 213] on link "Make a new audience" at bounding box center [1309, 179] width 338 height 108
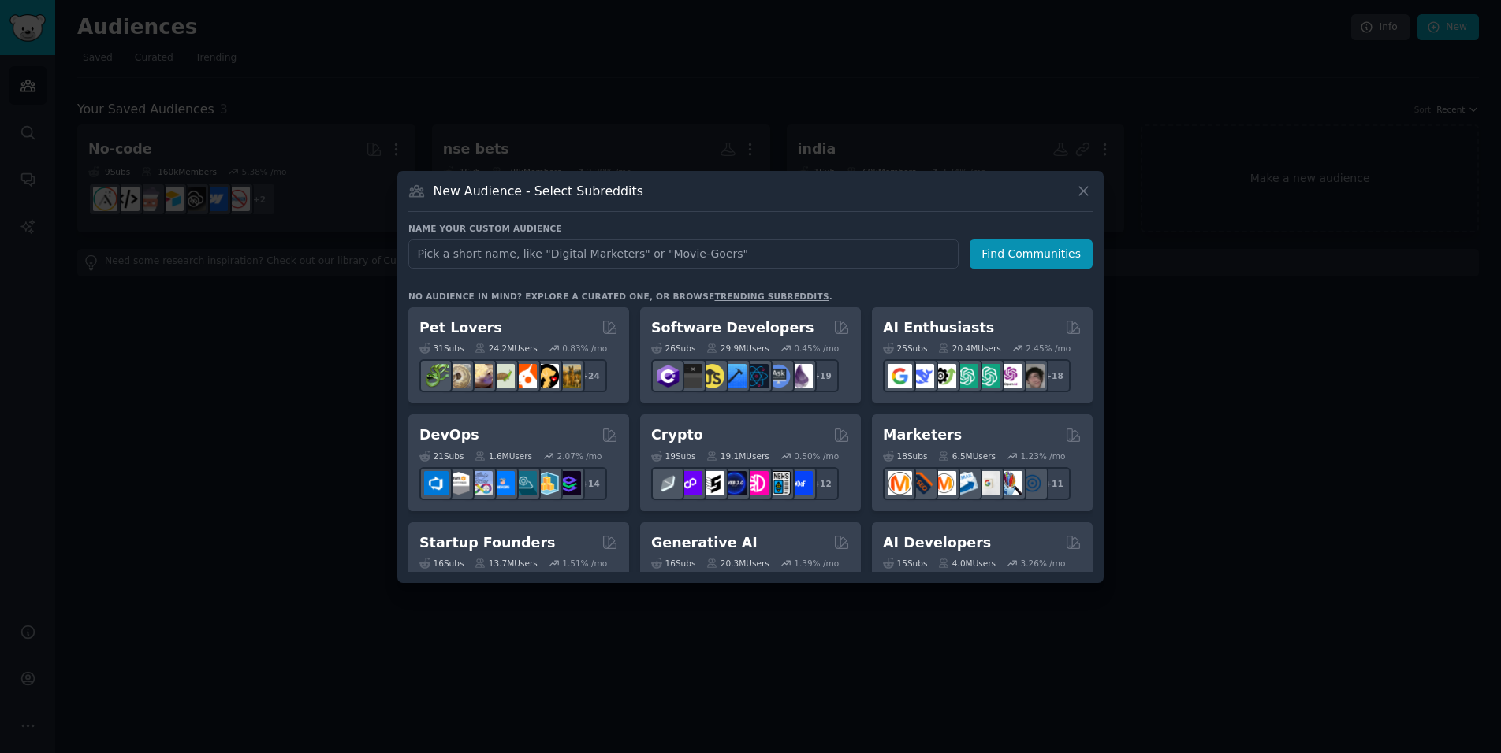
click at [705, 247] on input "text" at bounding box center [683, 254] width 550 height 29
type input "MechanicAdviceIndia"
click button "Find Communities" at bounding box center [1030, 254] width 123 height 29
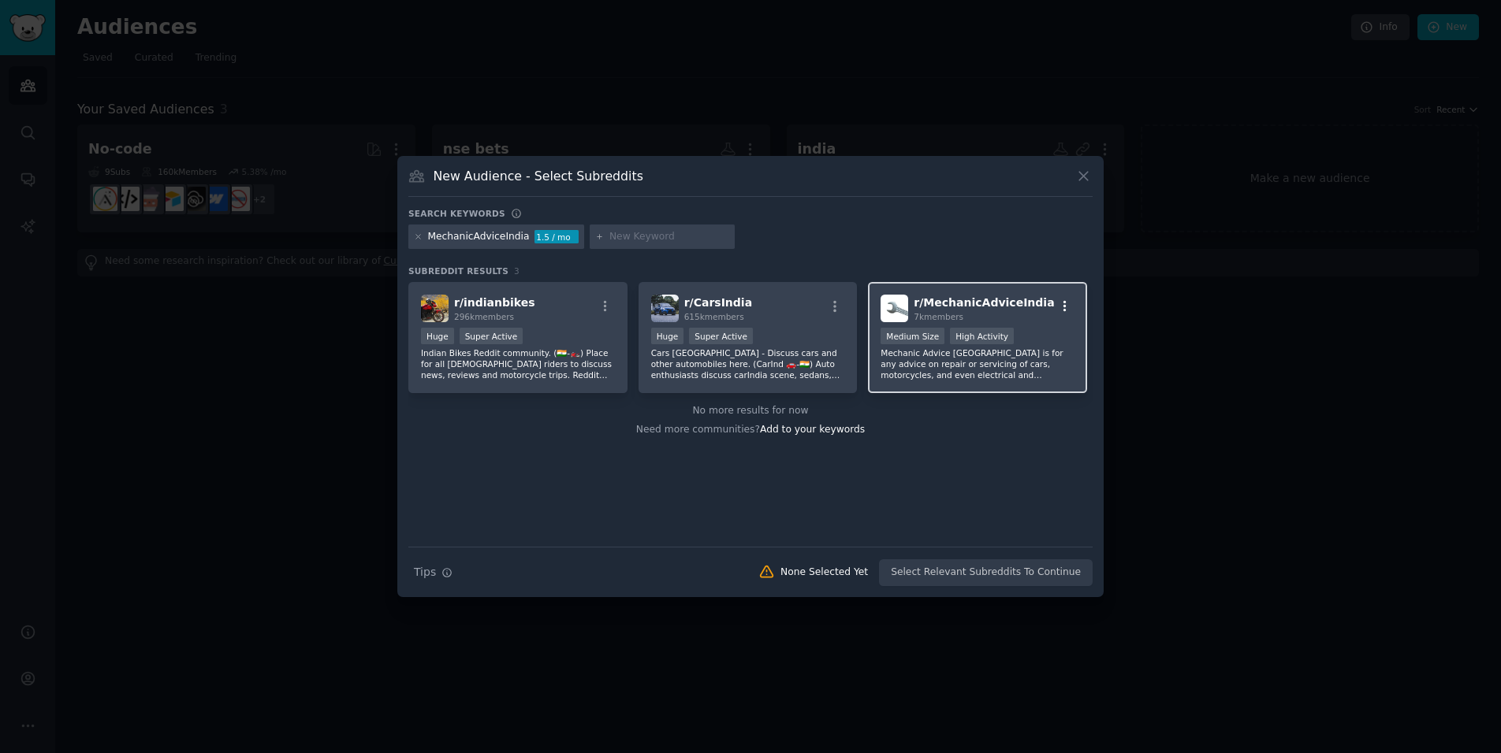
click at [1066, 306] on icon "button" at bounding box center [1065, 306] width 14 height 14
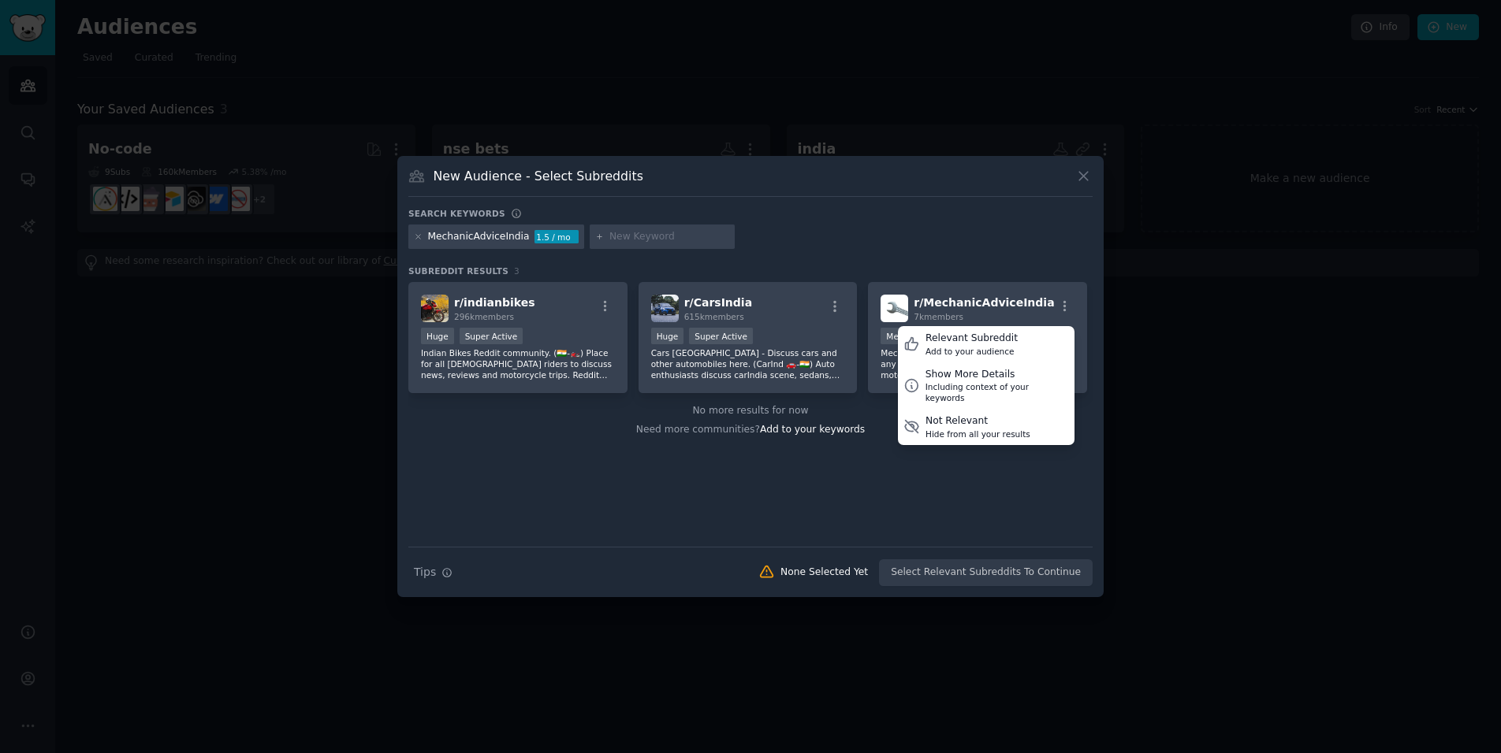
click at [984, 471] on div "r/ indianbikes 296k members Huge Super Active Indian Bikes Reddit community. (🇮…" at bounding box center [750, 414] width 684 height 265
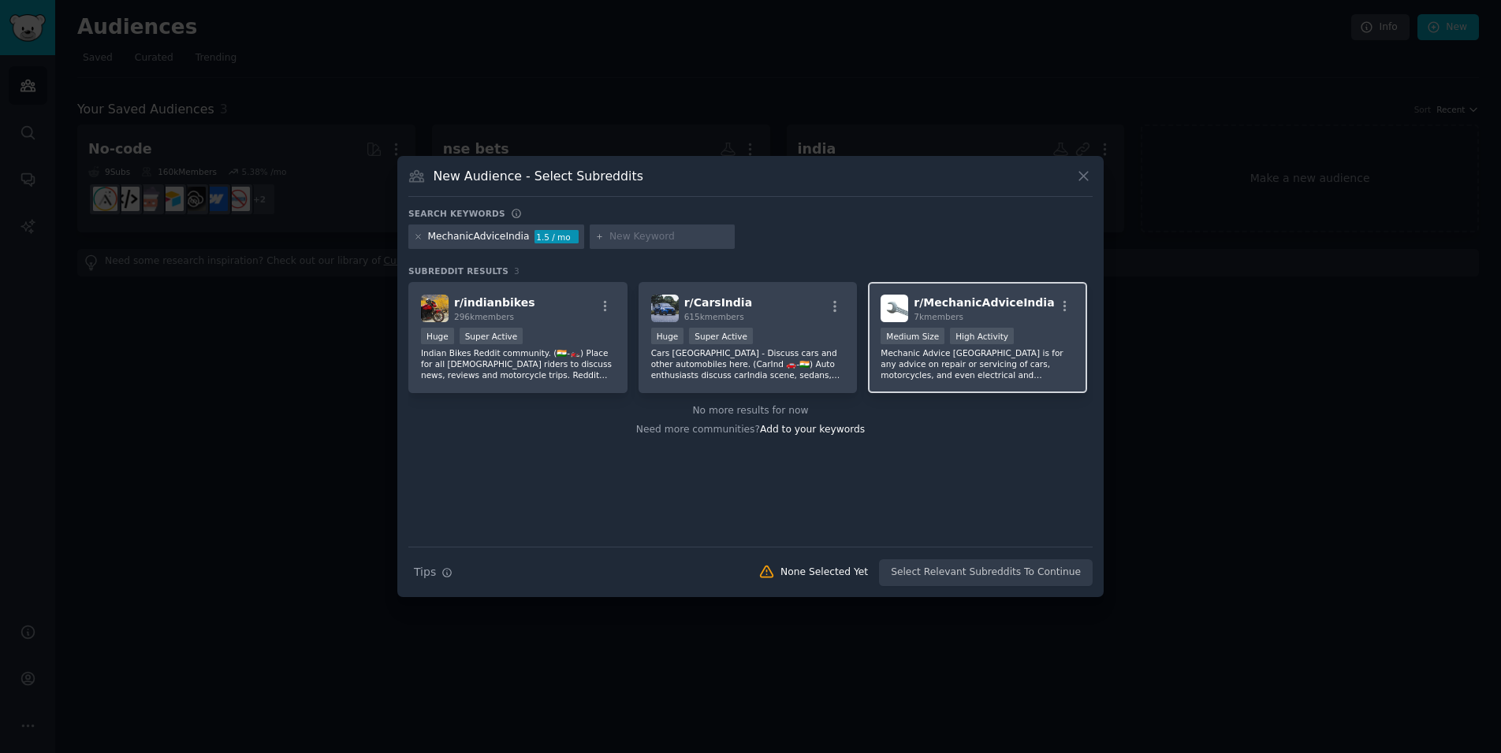
click at [962, 318] on div "7k members" at bounding box center [983, 316] width 140 height 11
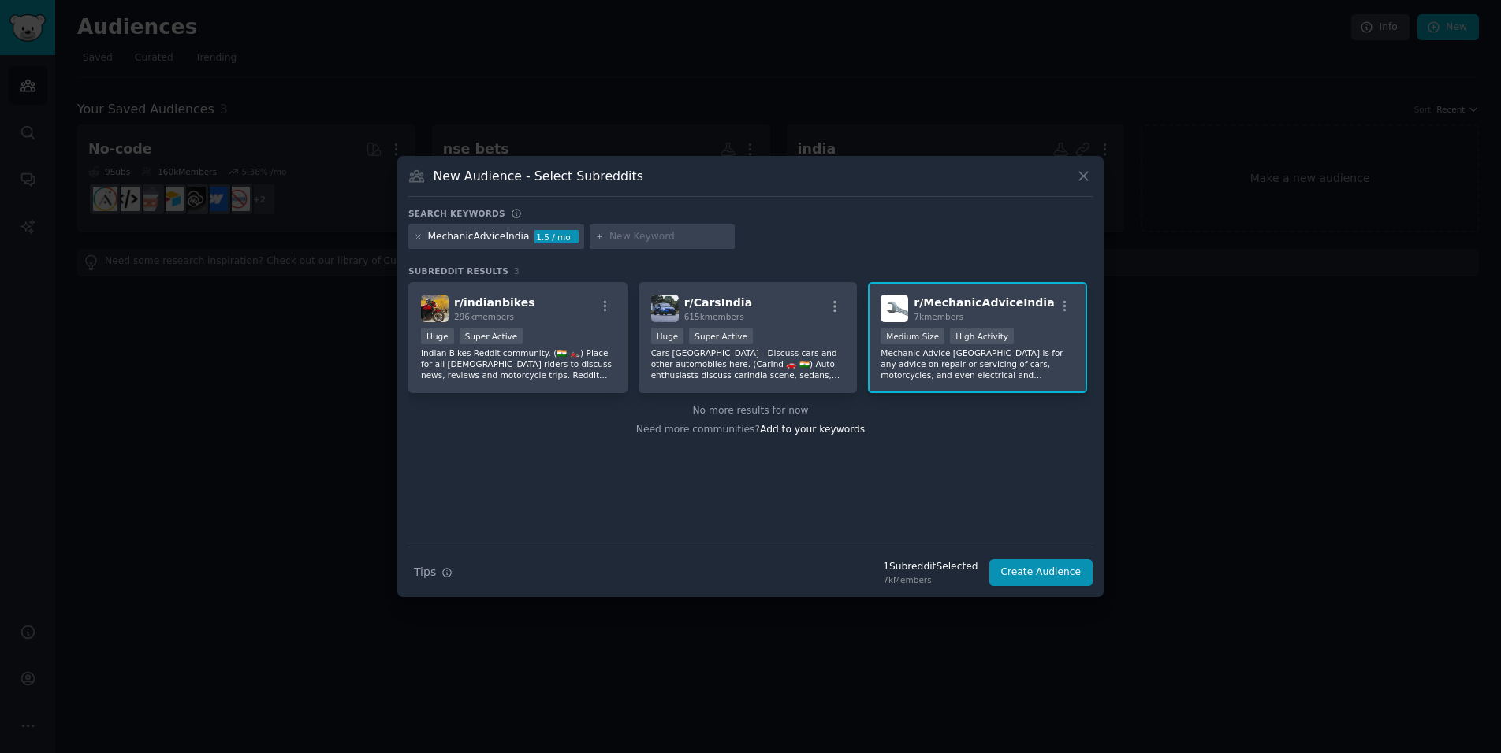
click at [633, 237] on input "text" at bounding box center [669, 237] width 120 height 14
click at [823, 311] on div "r/ CarsIndia 615k members" at bounding box center [748, 309] width 194 height 28
click at [594, 332] on div ">= 95th percentile for submissions / day Huge Super Active" at bounding box center [518, 338] width 194 height 20
click at [638, 233] on input "text" at bounding box center [669, 237] width 120 height 14
paste input "r/carIndia"
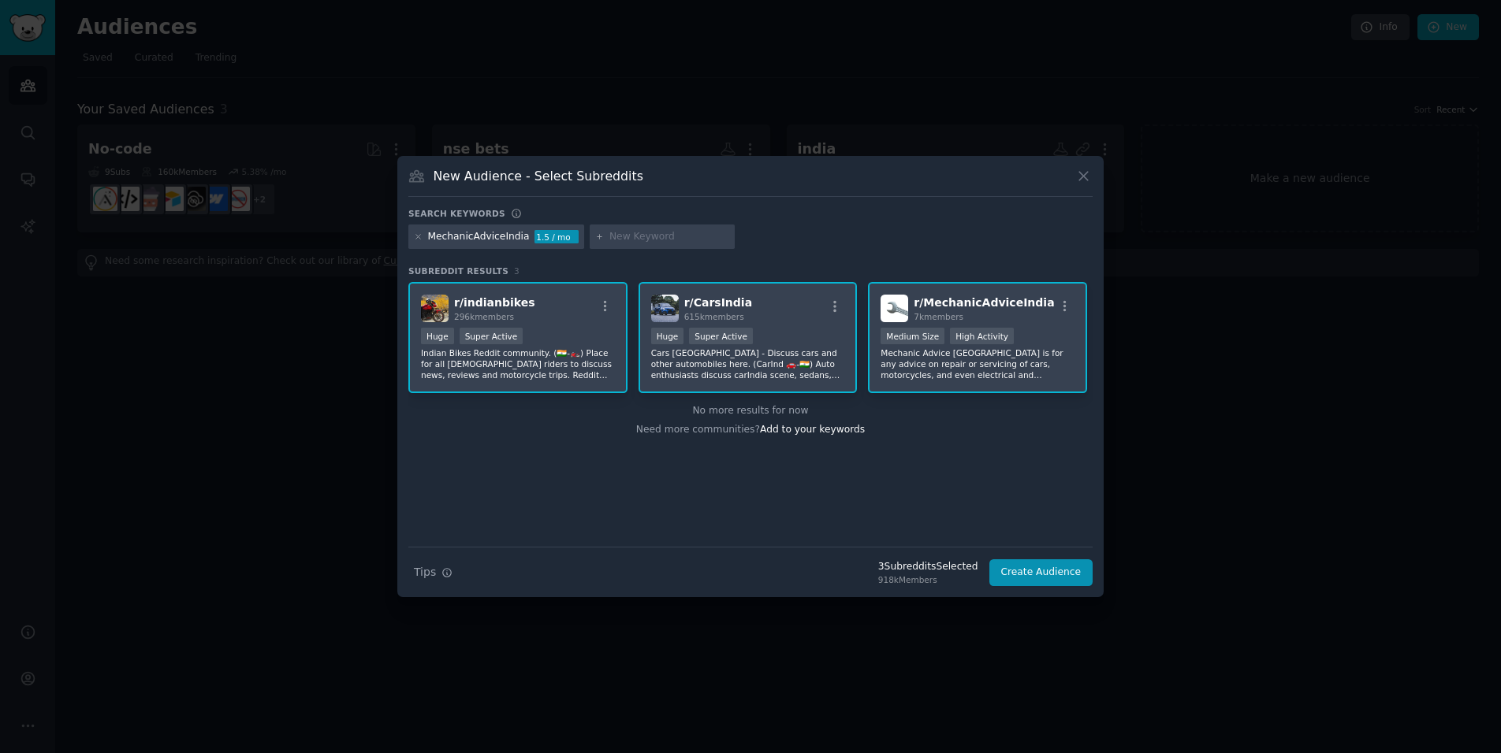
type input "r/carIndia"
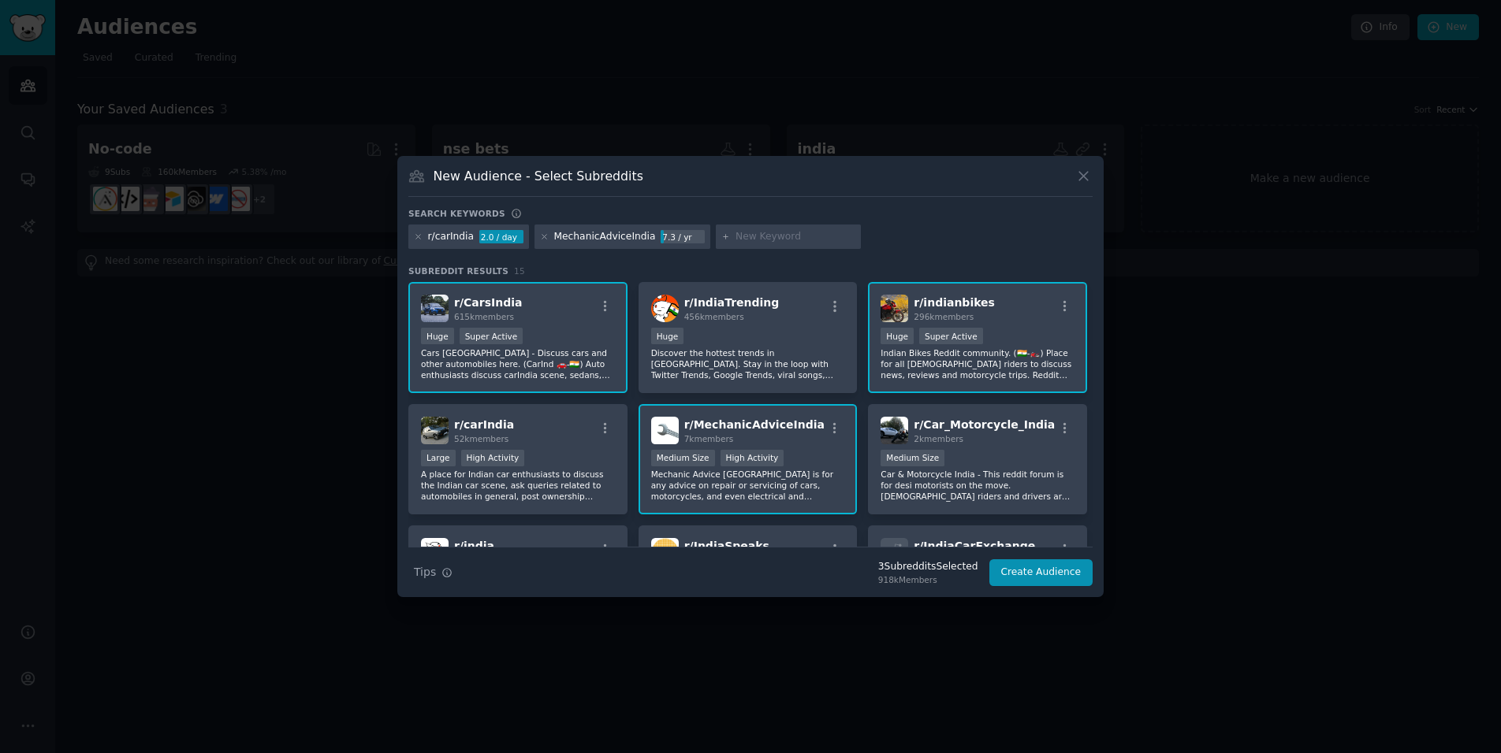
click at [756, 237] on input "text" at bounding box center [795, 237] width 120 height 14
paste input "r/IndiaEVs"
type input "r/IndiaEVs"
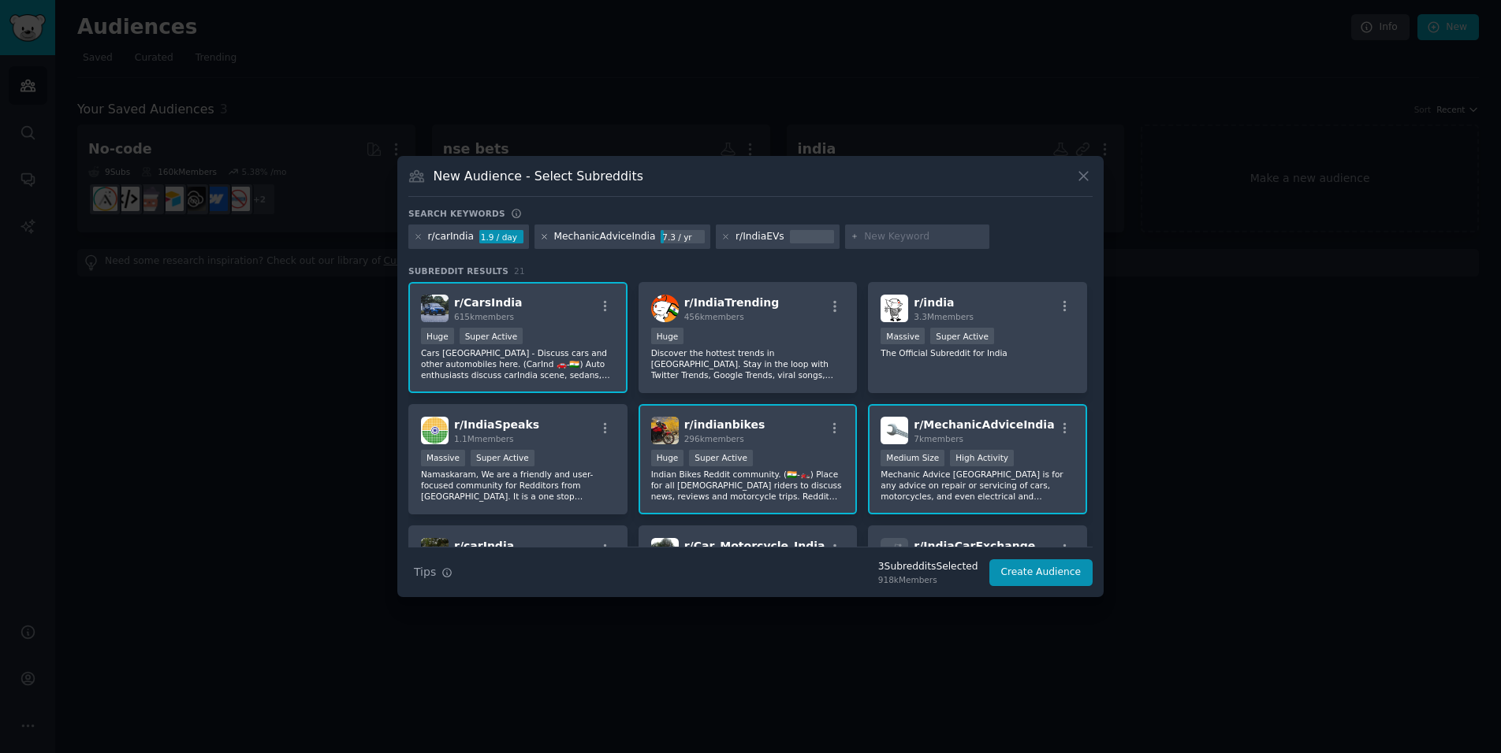
click at [542, 238] on icon at bounding box center [544, 237] width 9 height 9
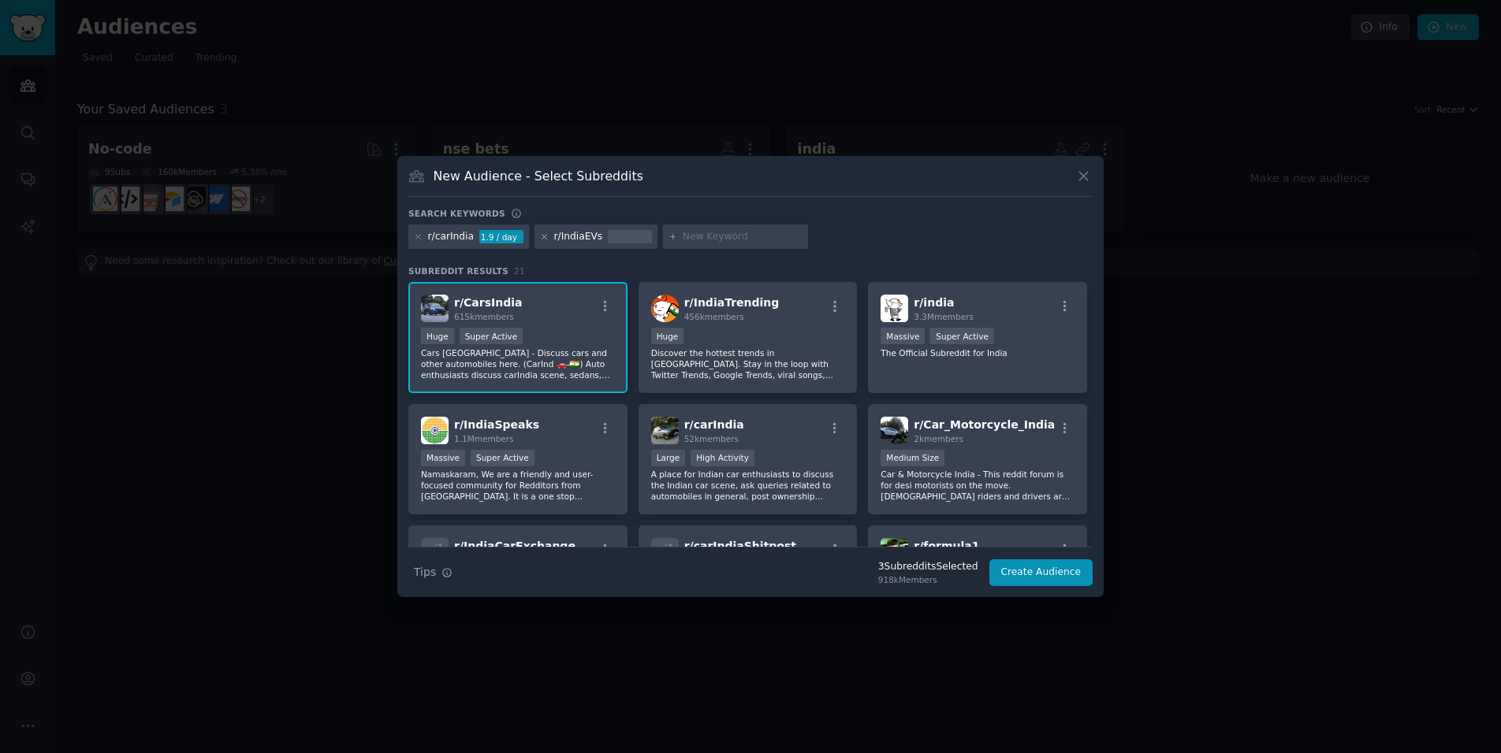
click at [541, 236] on icon at bounding box center [544, 237] width 9 height 9
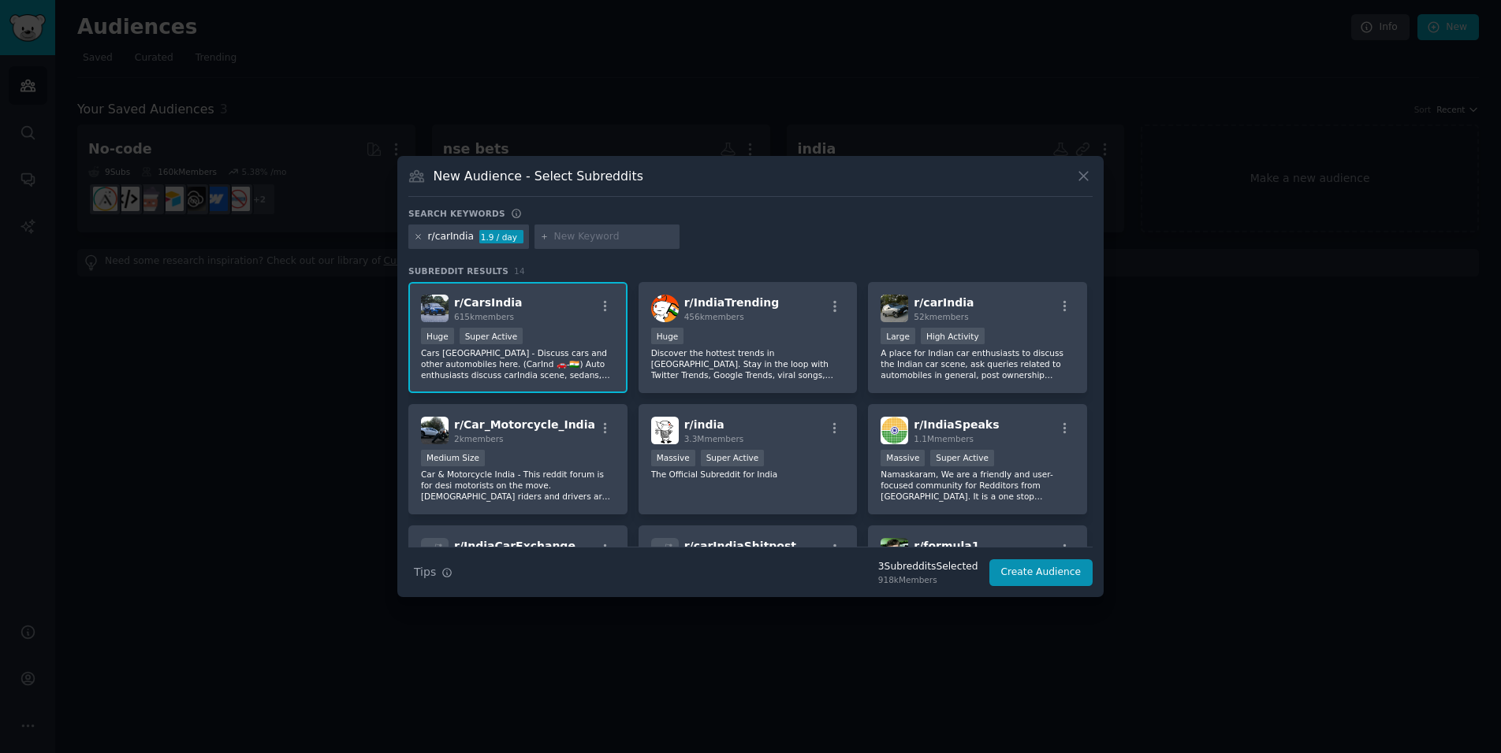
click at [419, 239] on icon at bounding box center [418, 237] width 9 height 9
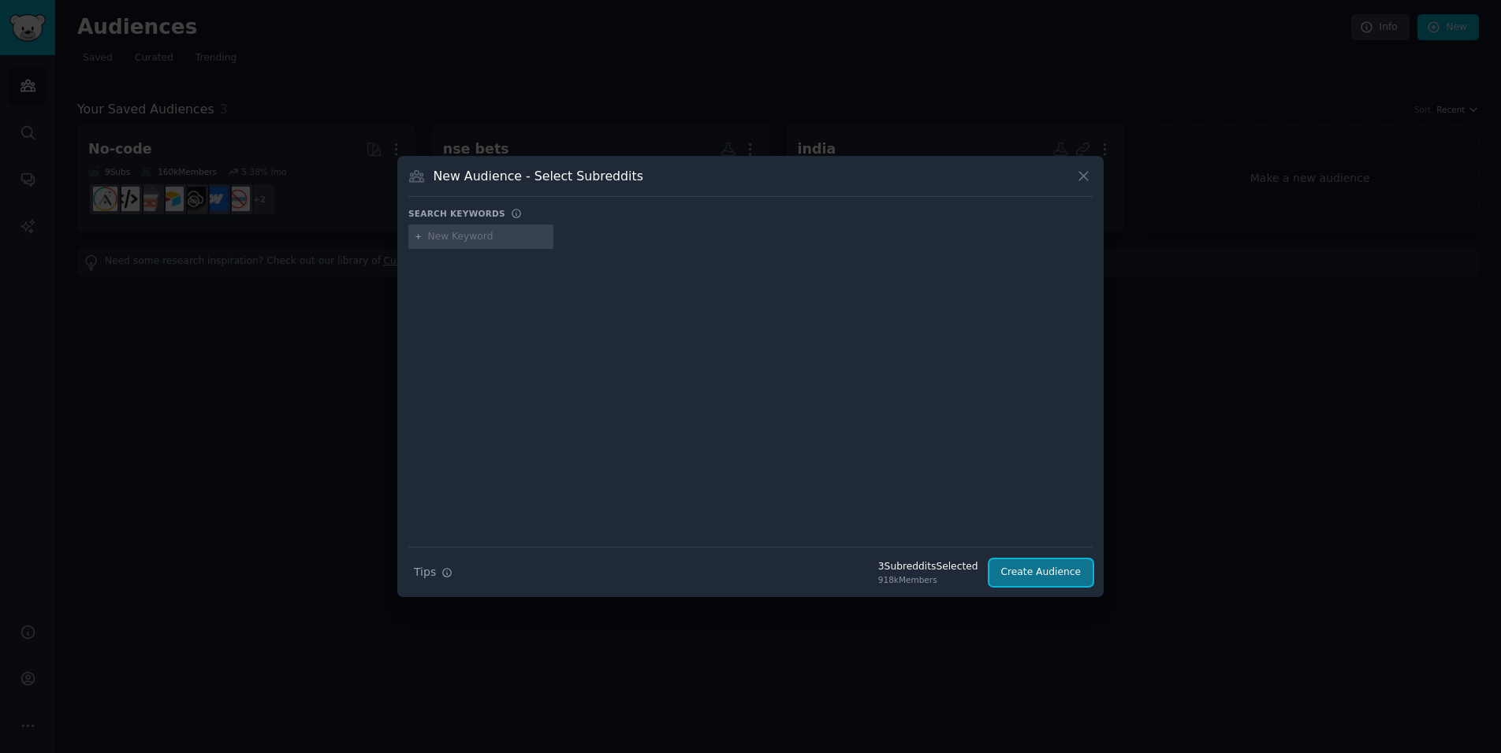
click at [1029, 578] on button "Create Audience" at bounding box center [1041, 573] width 104 height 27
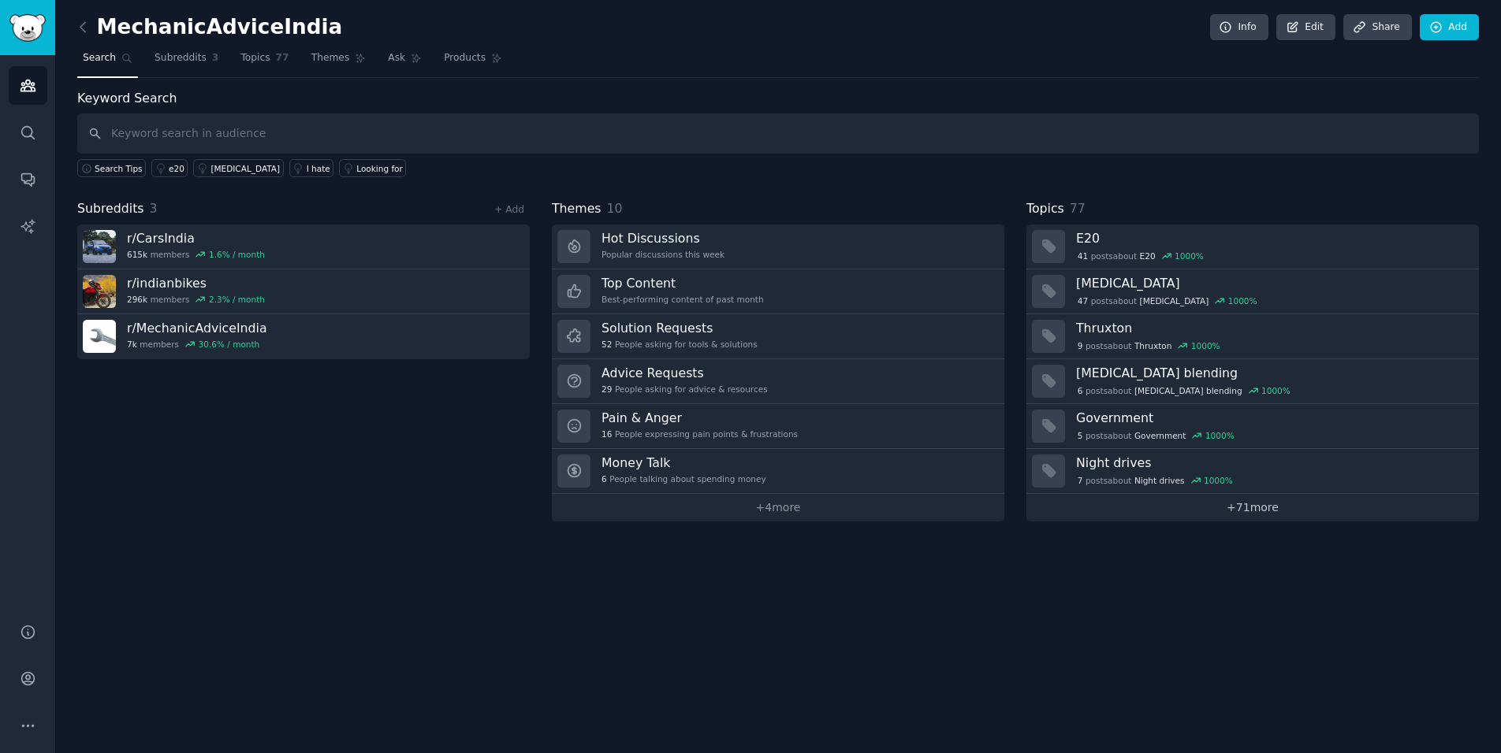
click at [1259, 508] on link "+ 71 more" at bounding box center [1252, 508] width 452 height 28
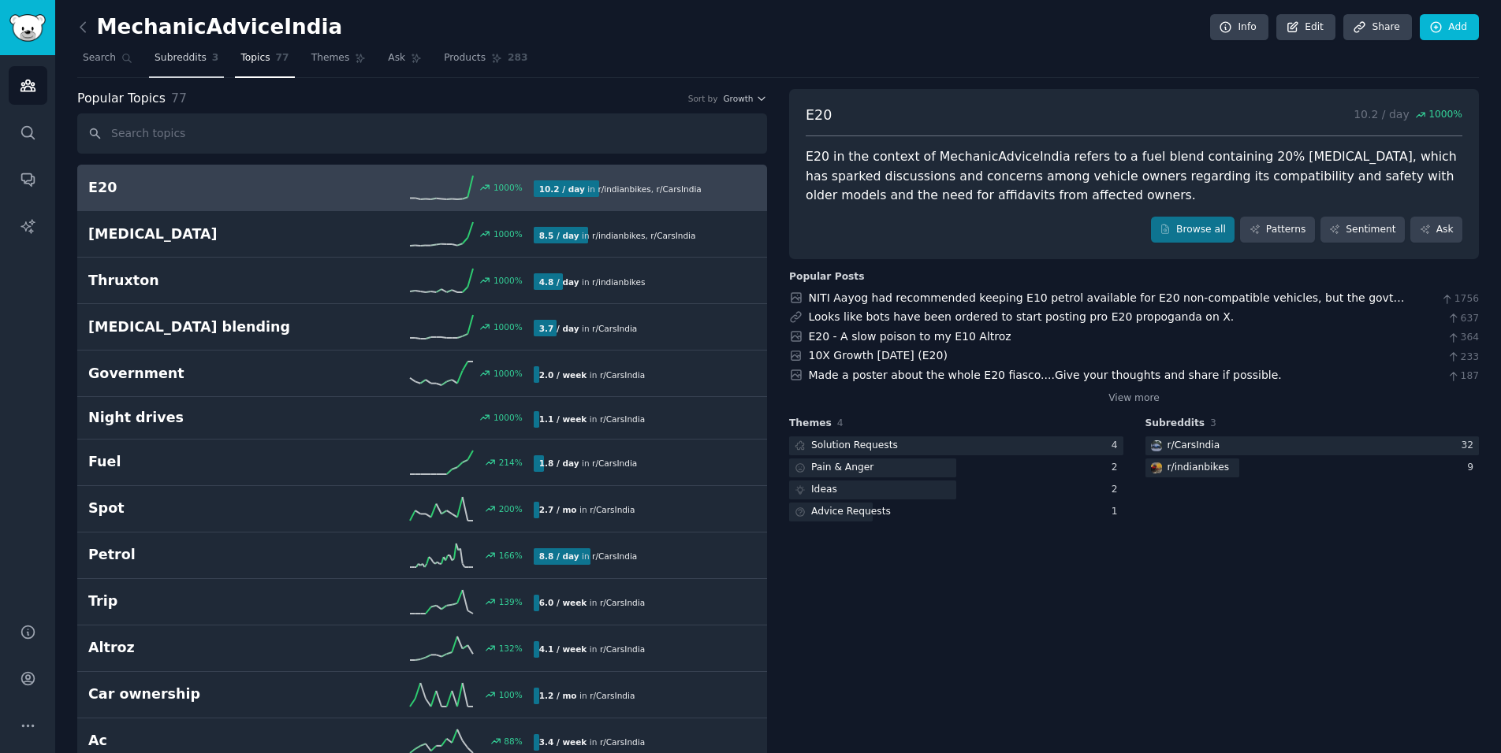
click at [184, 52] on span "Subreddits" at bounding box center [180, 58] width 52 height 14
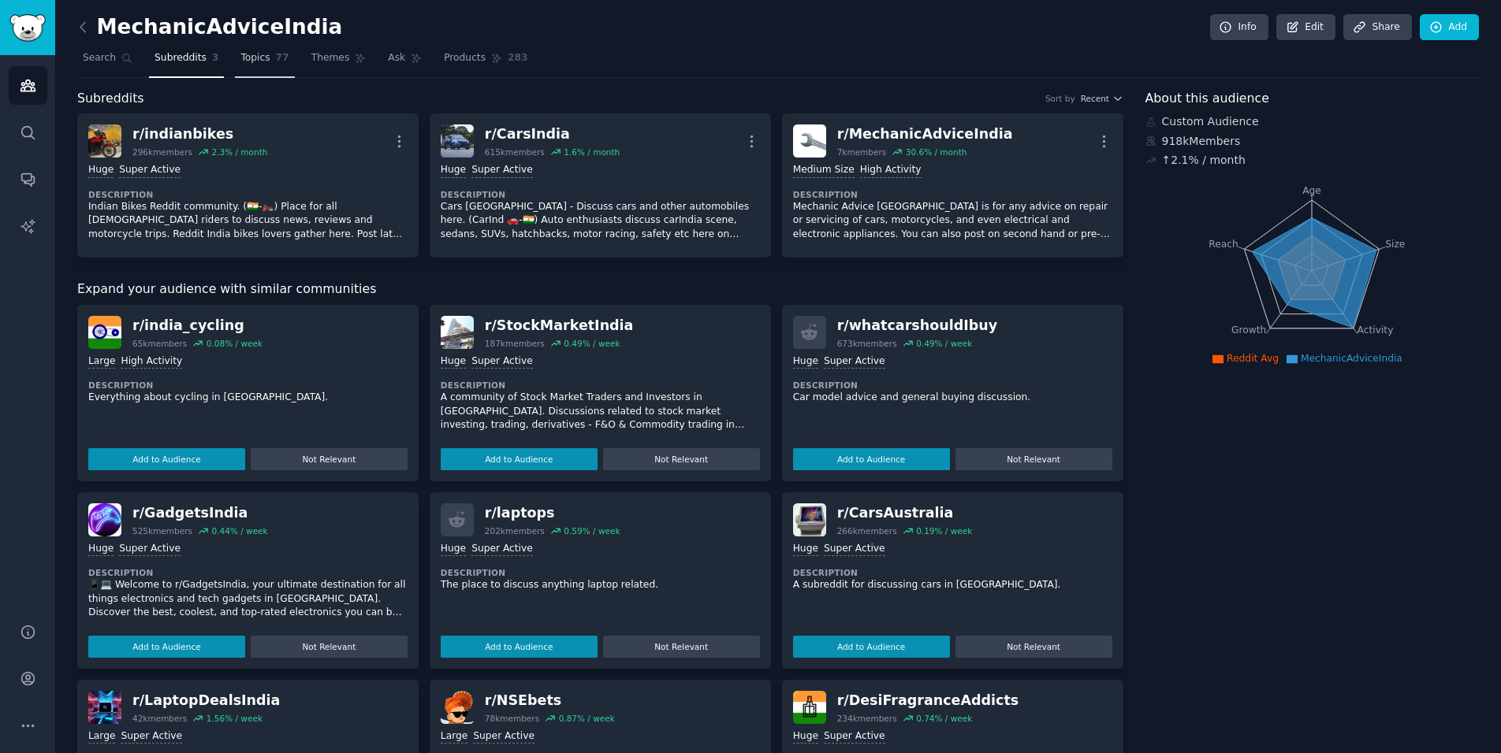
click at [269, 60] on link "Topics 77" at bounding box center [264, 62] width 59 height 32
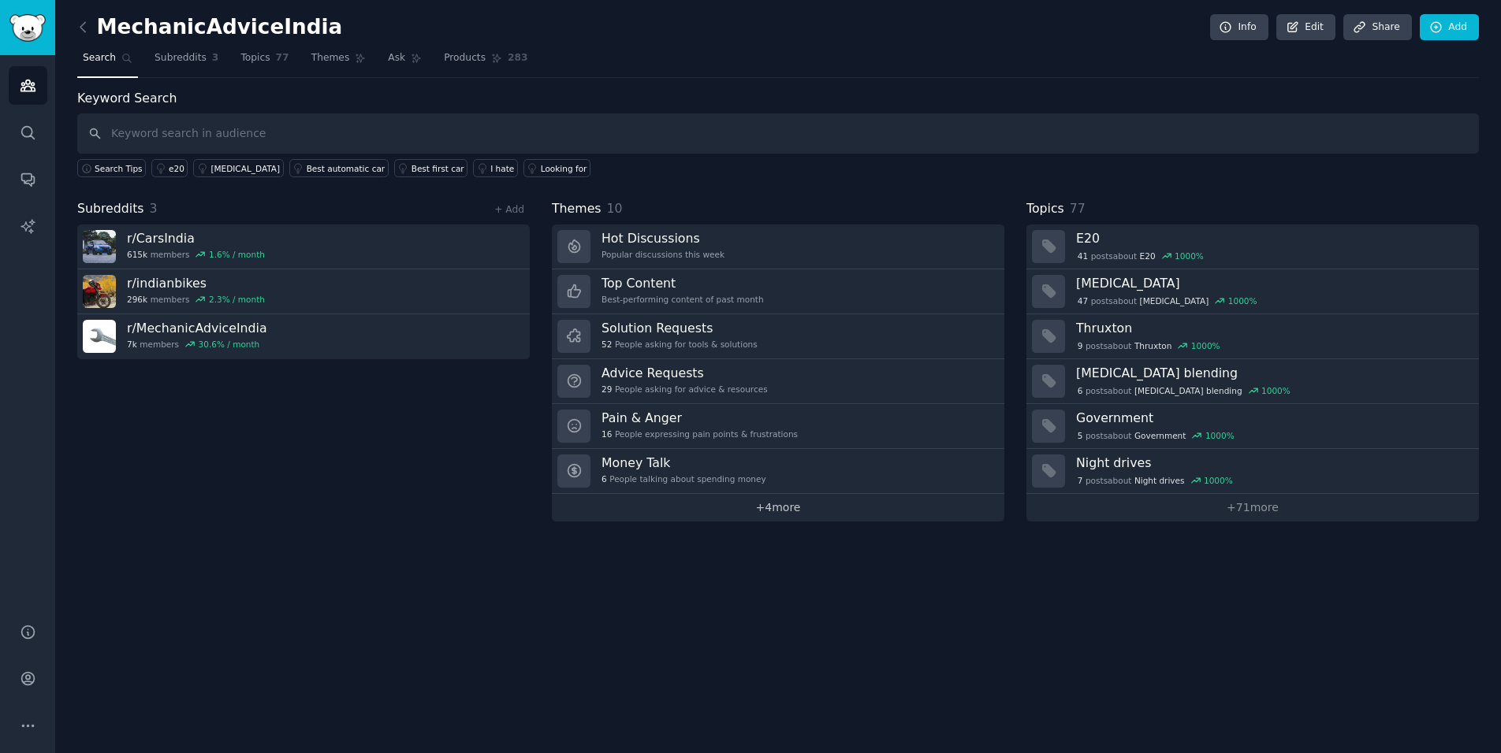
click at [784, 512] on link "+ 4 more" at bounding box center [778, 508] width 452 height 28
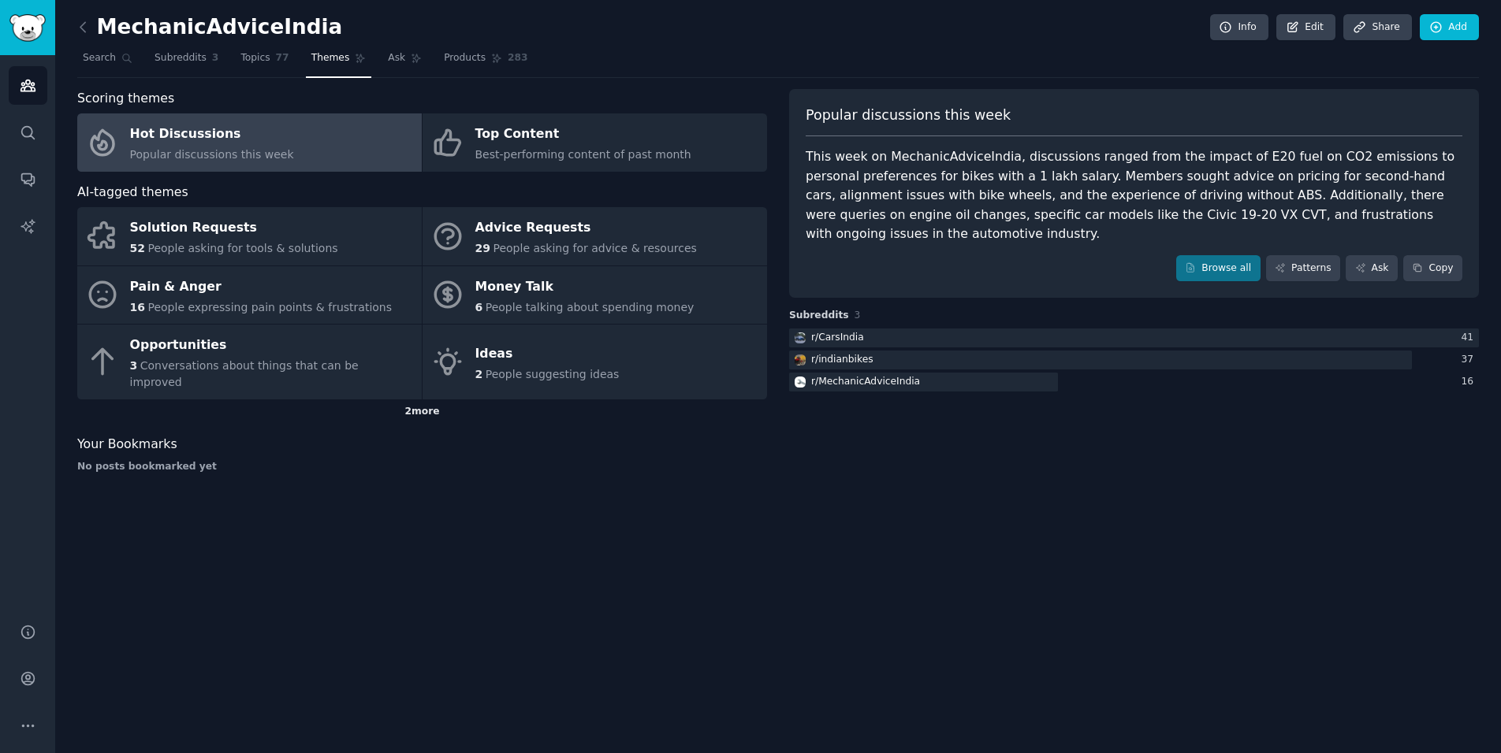
click at [424, 400] on div "2 more" at bounding box center [422, 412] width 690 height 25
